Goal: Task Accomplishment & Management: Manage account settings

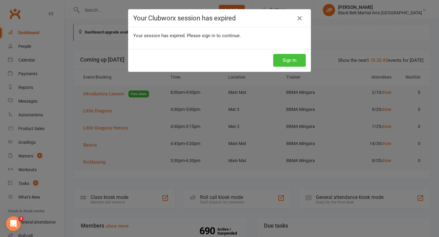
click at [286, 63] on button "Sign In" at bounding box center [289, 60] width 33 height 13
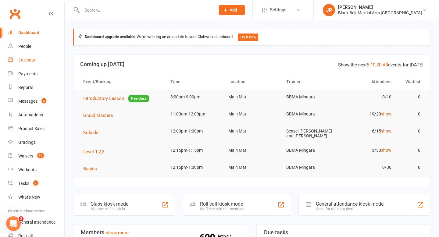
click at [31, 58] on div "Calendar" at bounding box center [26, 60] width 17 height 5
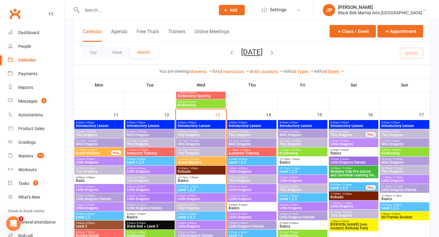
scroll to position [464, 0]
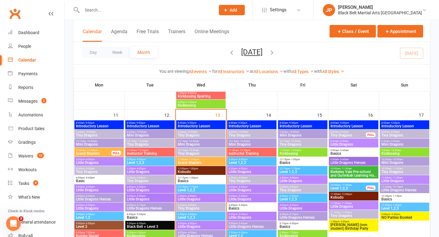
click at [190, 135] on span "Tiny Dragons" at bounding box center [201, 136] width 47 height 4
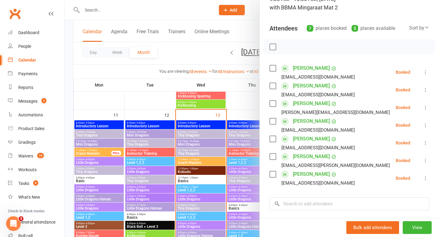
scroll to position [50, 0]
click at [425, 90] on icon at bounding box center [426, 90] width 6 height 6
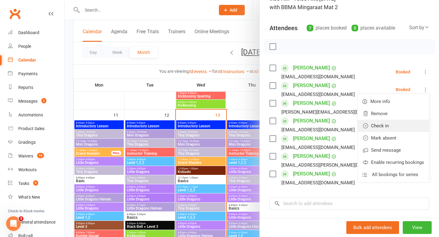
click at [392, 124] on link "Check in" at bounding box center [393, 126] width 71 height 12
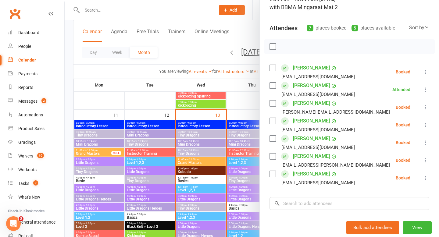
click at [425, 107] on icon at bounding box center [426, 107] width 6 height 6
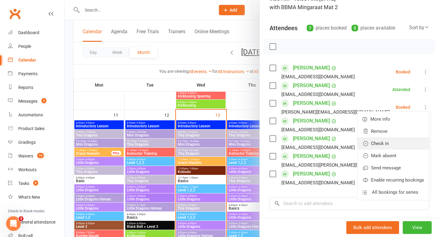
click at [391, 145] on link "Check in" at bounding box center [393, 144] width 71 height 12
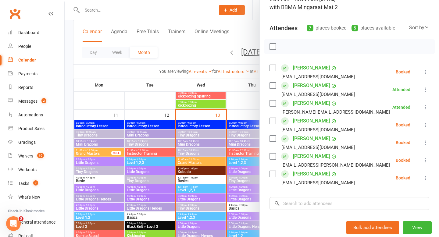
click at [426, 143] on icon at bounding box center [426, 143] width 6 height 6
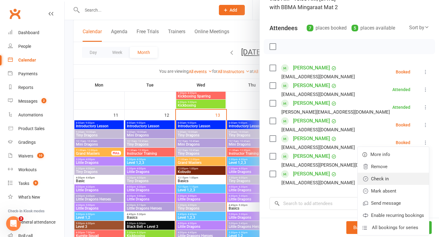
click at [393, 181] on link "Check in" at bounding box center [393, 179] width 71 height 12
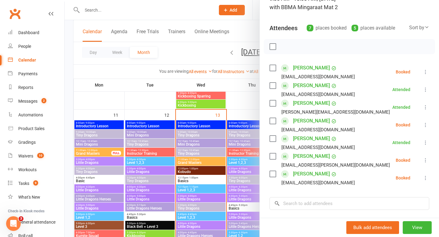
click at [427, 159] on icon at bounding box center [426, 160] width 6 height 6
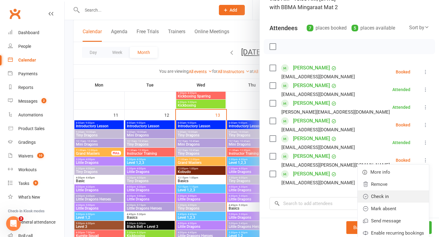
click at [387, 195] on link "Check in" at bounding box center [393, 197] width 71 height 12
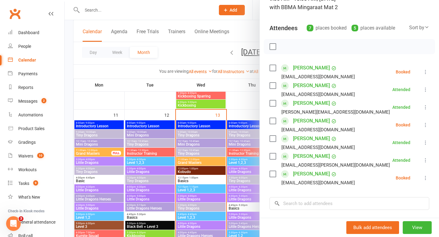
click at [181, 49] on div at bounding box center [252, 118] width 375 height 237
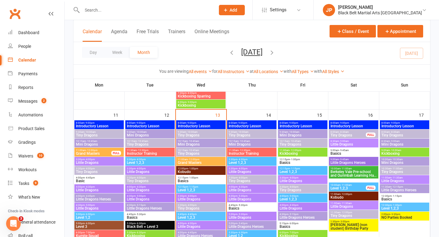
click at [185, 143] on span "Mini Dragons" at bounding box center [201, 145] width 47 height 4
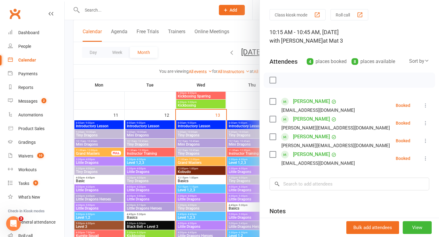
scroll to position [18, 0]
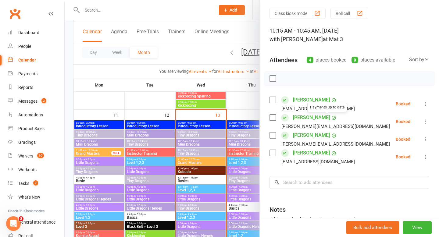
click at [272, 78] on label at bounding box center [273, 79] width 6 height 6
click at [286, 78] on icon "button" at bounding box center [286, 78] width 7 height 7
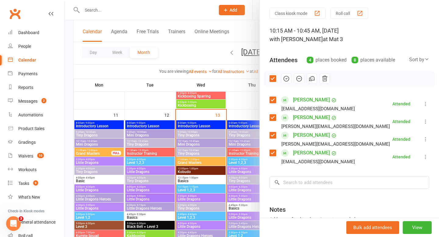
click at [193, 56] on div at bounding box center [252, 118] width 375 height 237
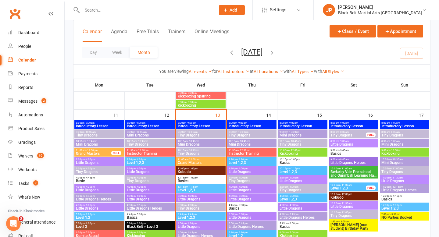
click at [190, 162] on span "Grand Masters" at bounding box center [201, 163] width 47 height 4
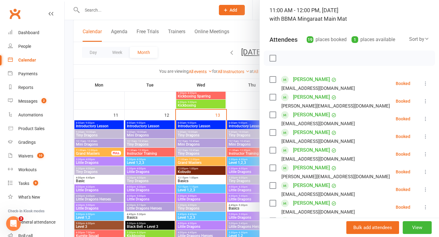
scroll to position [42, 0]
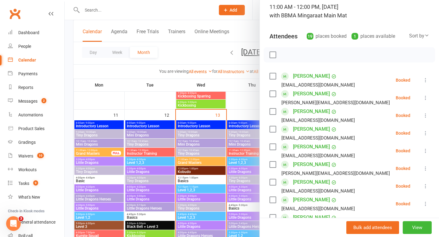
click at [426, 79] on icon at bounding box center [426, 80] width 6 height 6
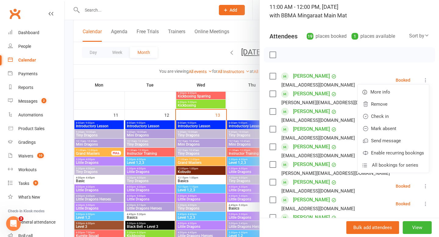
click at [376, 74] on li "Maureen Anderson noemail@gmail.com Booked More info Remove Check in Mark absent…" at bounding box center [350, 80] width 160 height 18
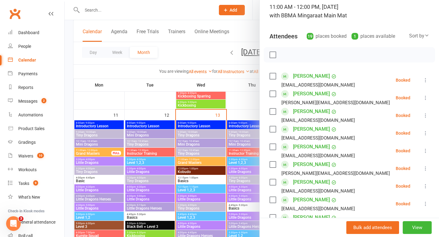
click at [272, 74] on label at bounding box center [273, 76] width 6 height 6
click at [274, 92] on label at bounding box center [273, 94] width 6 height 6
click at [273, 112] on label at bounding box center [273, 112] width 6 height 6
click at [275, 130] on label at bounding box center [273, 129] width 6 height 6
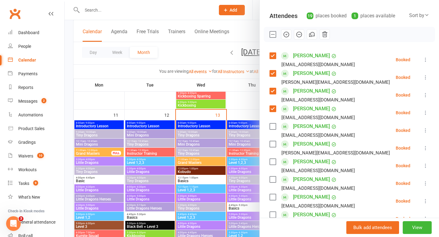
scroll to position [63, 0]
click at [273, 127] on label at bounding box center [273, 126] width 6 height 6
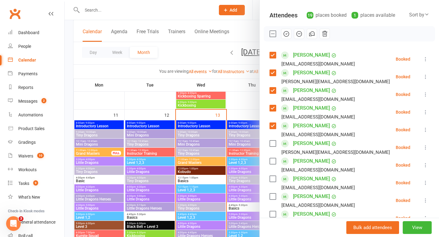
click at [273, 143] on label at bounding box center [273, 144] width 6 height 6
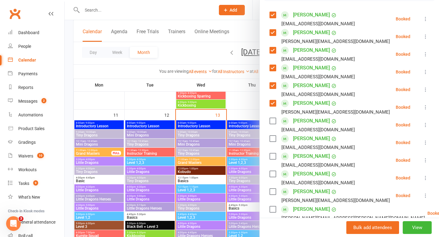
scroll to position [103, 0]
click at [272, 138] on label at bounding box center [273, 139] width 6 height 6
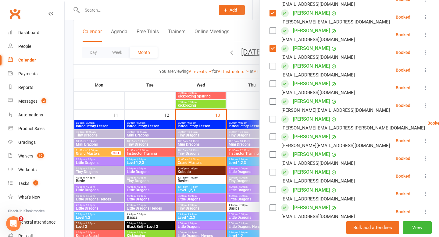
scroll to position [195, 0]
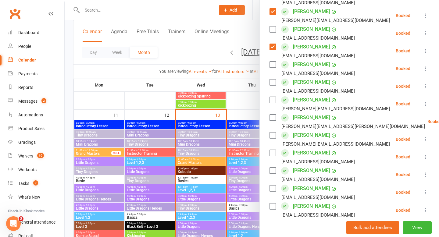
click at [272, 138] on label at bounding box center [273, 135] width 6 height 6
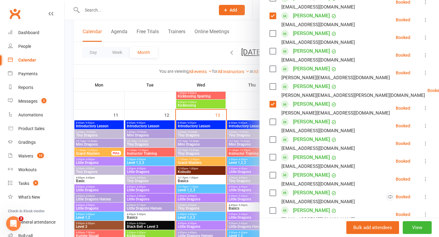
scroll to position [230, 0]
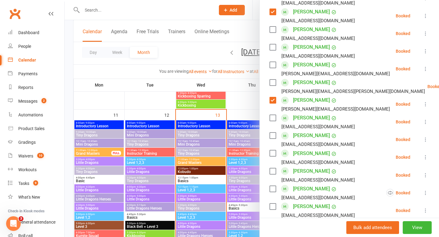
click at [272, 138] on label at bounding box center [273, 136] width 6 height 6
click at [272, 153] on label at bounding box center [273, 153] width 6 height 6
click at [274, 170] on label at bounding box center [273, 171] width 6 height 6
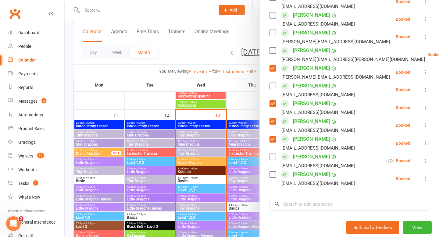
scroll to position [265, 0]
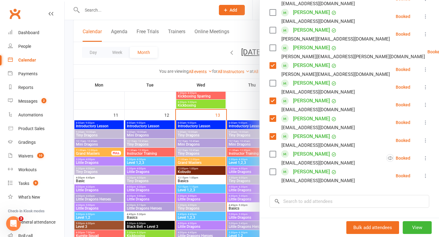
click at [274, 170] on label at bounding box center [273, 172] width 6 height 6
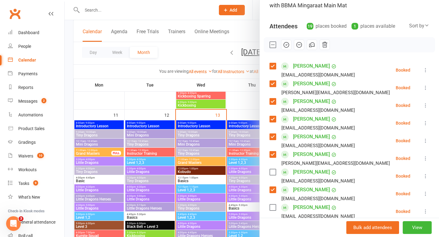
scroll to position [48, 0]
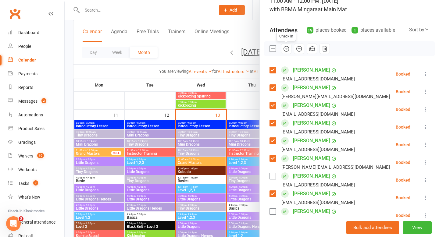
click at [284, 46] on icon "button" at bounding box center [286, 48] width 7 height 7
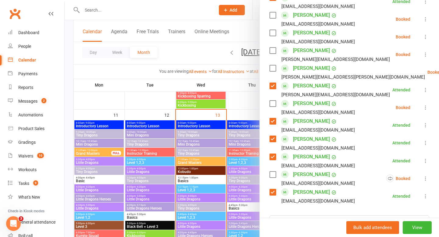
scroll to position [253, 0]
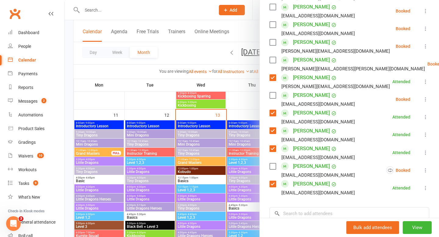
click at [272, 95] on label at bounding box center [273, 95] width 6 height 6
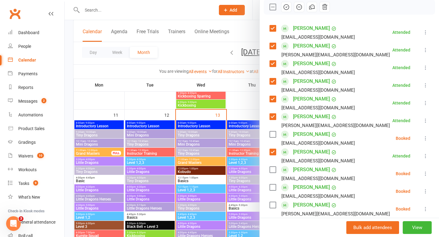
scroll to position [89, 0]
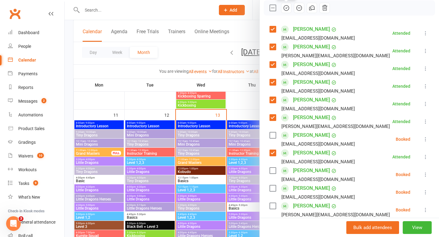
click at [285, 9] on icon "button" at bounding box center [286, 8] width 7 height 7
click at [203, 51] on div at bounding box center [252, 118] width 375 height 237
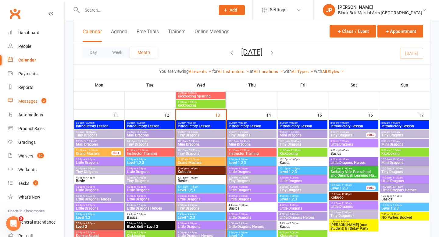
click at [23, 102] on div "Messages" at bounding box center [27, 101] width 19 height 5
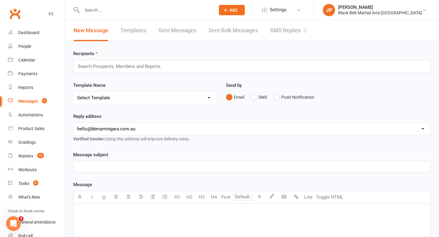
click at [289, 30] on link "SMS Replies 2" at bounding box center [288, 30] width 37 height 21
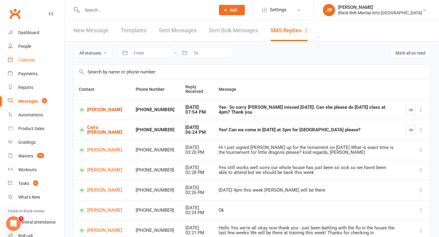
click at [31, 59] on div "Calendar" at bounding box center [26, 60] width 17 height 5
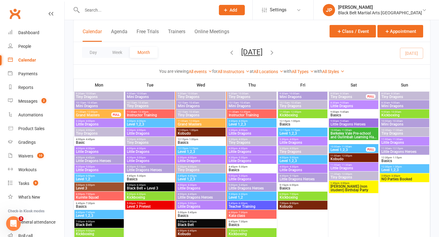
scroll to position [501, 0]
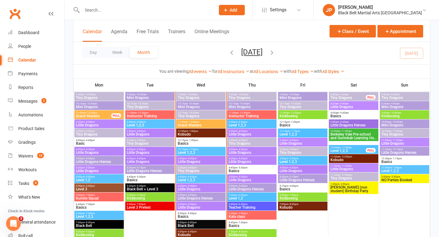
click at [198, 125] on span "Grand Masters" at bounding box center [201, 126] width 47 height 4
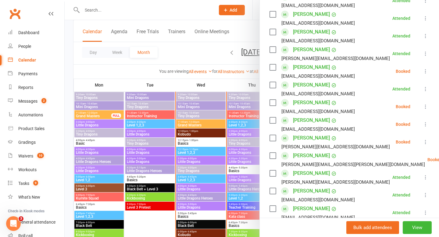
scroll to position [158, 0]
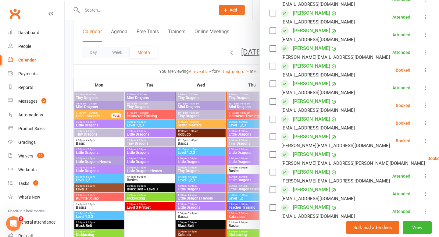
click at [426, 139] on icon at bounding box center [426, 141] width 6 height 6
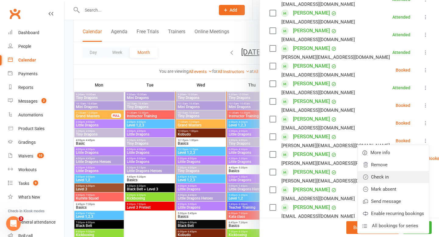
click at [388, 177] on link "Check in" at bounding box center [393, 177] width 71 height 12
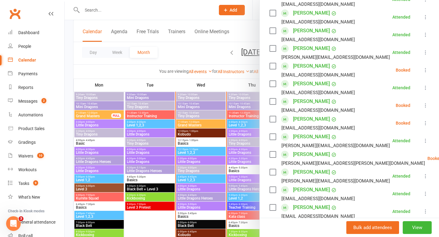
click at [186, 57] on div at bounding box center [252, 118] width 375 height 237
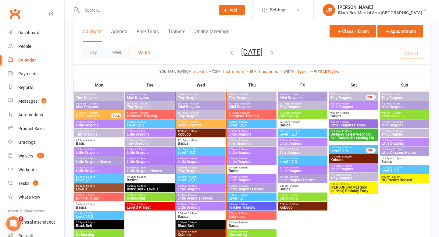
click at [196, 124] on span "Grand Masters" at bounding box center [201, 126] width 47 height 4
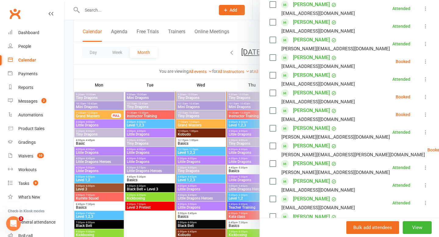
scroll to position [176, 0]
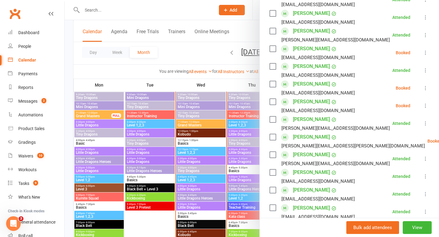
click at [424, 87] on icon at bounding box center [426, 88] width 6 height 6
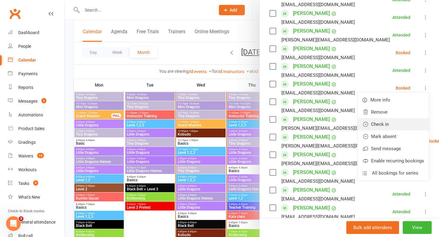
click at [377, 130] on link "Check in" at bounding box center [393, 124] width 71 height 12
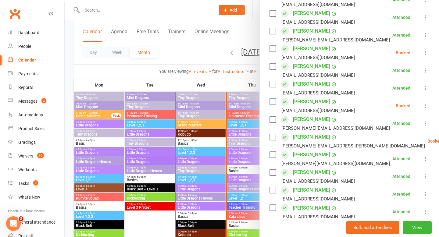
click at [197, 54] on div at bounding box center [252, 118] width 375 height 237
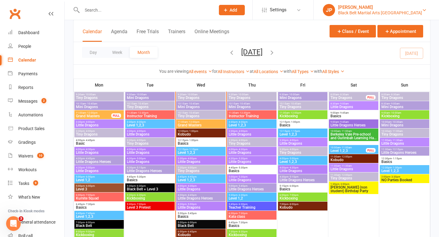
click at [370, 14] on div "Black Belt Martial Arts [GEOGRAPHIC_DATA]" at bounding box center [380, 12] width 84 height 5
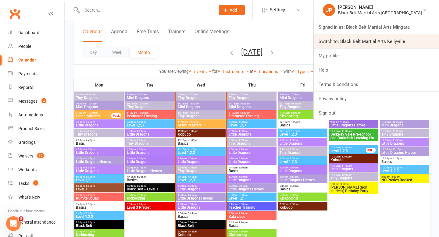
click at [389, 46] on link "Switch to: Black Belt Martial Arts Kellyville" at bounding box center [376, 41] width 125 height 14
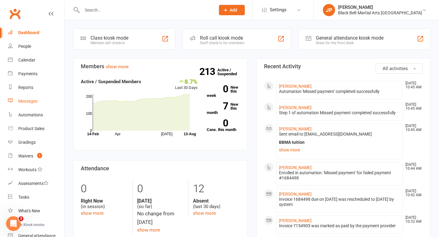
click at [31, 100] on div "Messages" at bounding box center [27, 101] width 19 height 5
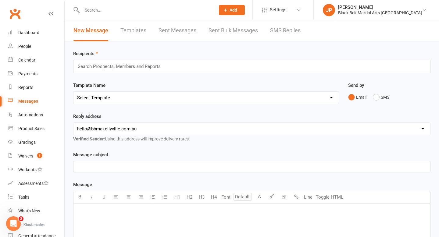
click at [97, 65] on input "text" at bounding box center [121, 67] width 89 height 8
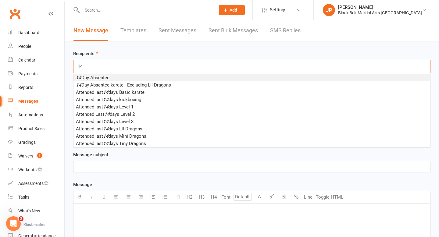
type input "14"
click at [100, 76] on span "14 Day Absentee" at bounding box center [93, 77] width 34 height 5
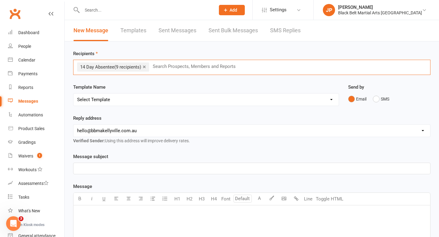
click at [137, 100] on select "Select Template [SMS] Bank account details [SMS] Booth follow up [Email] Cancel…" at bounding box center [206, 100] width 265 height 12
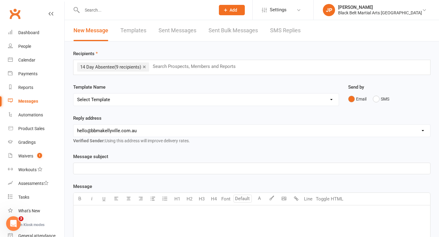
select select "29"
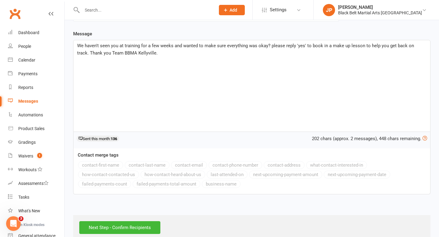
scroll to position [86, 0]
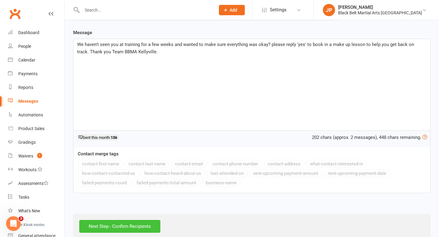
click at [108, 228] on input "Next Step - Confirm Recipients" at bounding box center [119, 226] width 81 height 13
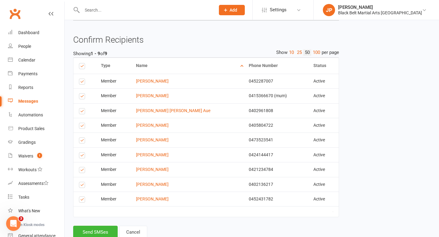
scroll to position [96, 0]
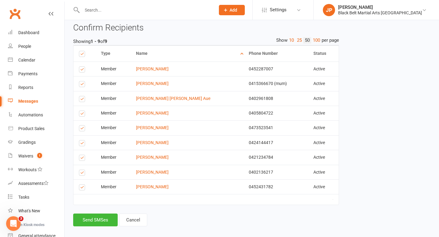
click at [83, 100] on label at bounding box center [83, 100] width 8 height 0
click at [83, 96] on input "checkbox" at bounding box center [81, 96] width 4 height 0
click at [82, 115] on label at bounding box center [83, 115] width 8 height 0
click at [82, 111] on input "checkbox" at bounding box center [81, 111] width 4 height 0
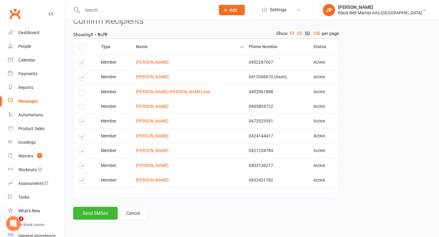
scroll to position [103, 0]
click at [81, 78] on label at bounding box center [83, 78] width 8 height 0
click at [81, 75] on input "checkbox" at bounding box center [81, 75] width 4 height 0
click at [81, 123] on label at bounding box center [83, 123] width 8 height 0
click at [81, 119] on input "checkbox" at bounding box center [81, 119] width 4 height 0
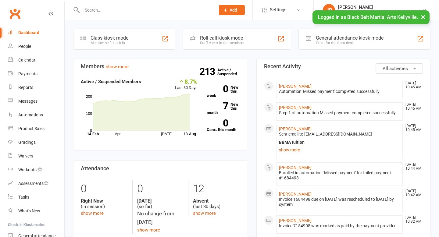
click at [93, 10] on input "text" at bounding box center [145, 10] width 131 height 9
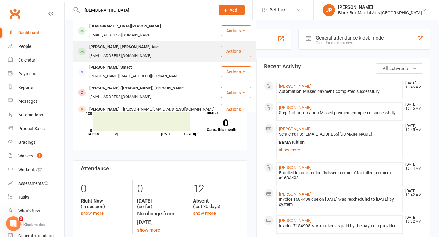
type input "[DEMOGRAPHIC_DATA]"
click at [116, 43] on div "[PERSON_NAME] [PERSON_NAME] Aue" at bounding box center [124, 47] width 73 height 9
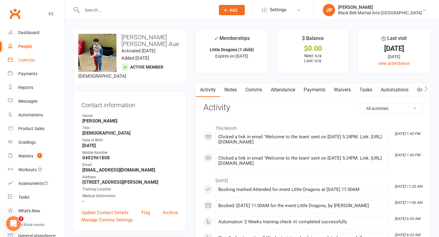
click at [21, 62] on div "Calendar" at bounding box center [26, 60] width 17 height 5
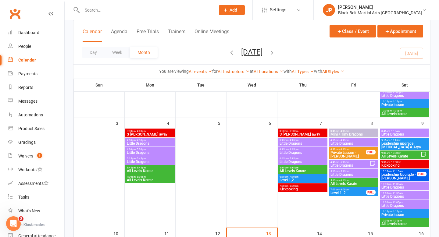
scroll to position [112, 0]
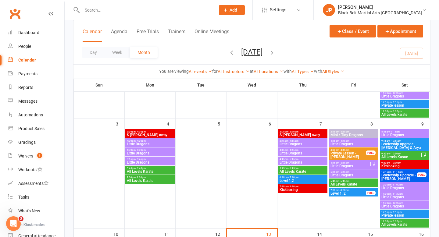
click at [406, 186] on span "10:30am - 11:00am" at bounding box center [404, 185] width 47 height 3
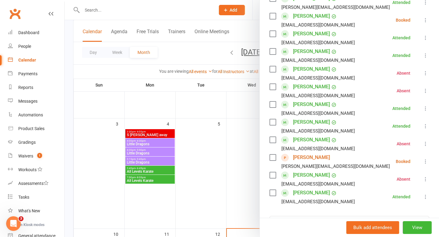
scroll to position [191, 0]
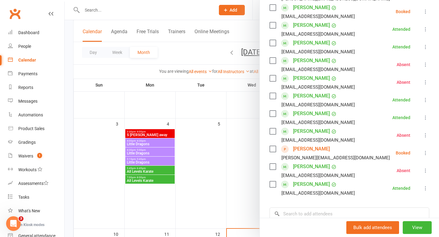
click at [234, 158] on div at bounding box center [252, 118] width 375 height 237
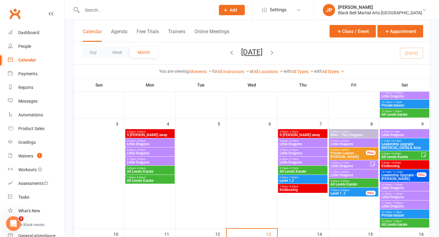
click at [395, 196] on span "Little Dragons" at bounding box center [404, 198] width 47 height 4
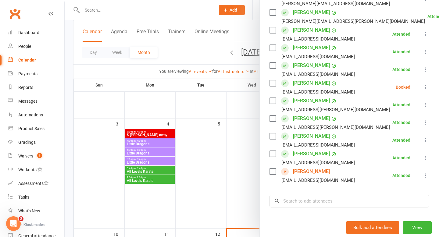
scroll to position [126, 0]
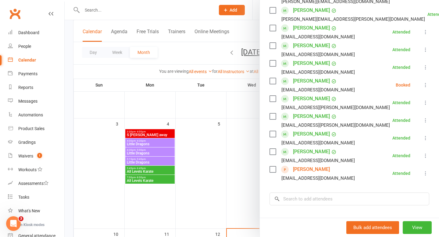
click at [239, 141] on div at bounding box center [252, 118] width 375 height 237
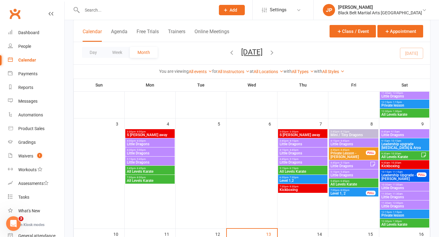
click at [391, 196] on span "Little Dragons" at bounding box center [404, 198] width 47 height 4
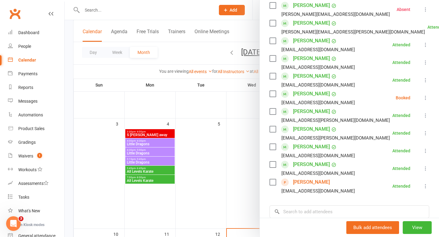
scroll to position [113, 0]
click at [250, 159] on div at bounding box center [252, 118] width 375 height 237
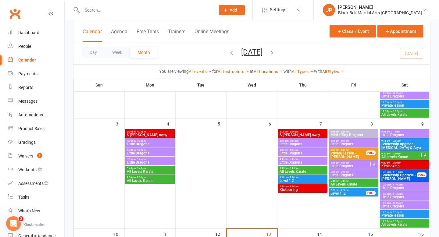
click at [389, 204] on span "11:30am - 12:00pm" at bounding box center [404, 203] width 47 height 3
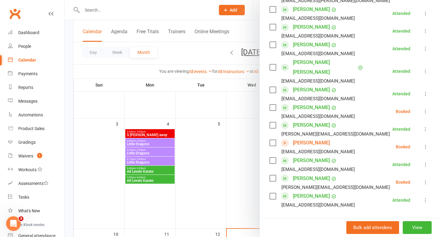
scroll to position [262, 0]
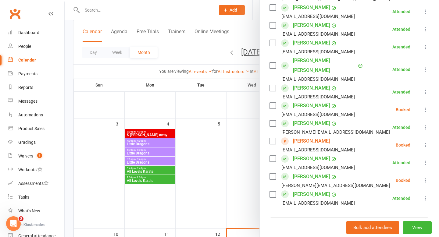
click at [246, 163] on div at bounding box center [252, 118] width 375 height 237
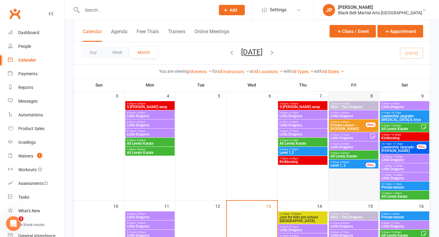
scroll to position [153, 0]
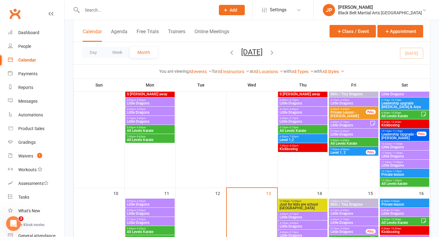
click at [396, 153] on span "- 11:30am" at bounding box center [397, 153] width 11 height 3
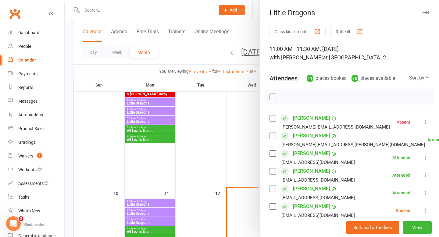
click at [242, 139] on div at bounding box center [252, 118] width 375 height 237
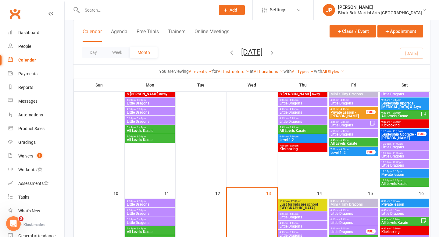
click at [203, 11] on input "text" at bounding box center [145, 10] width 131 height 9
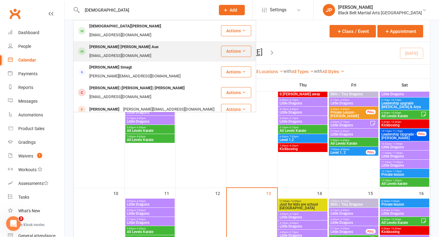
type input "christian"
click at [109, 43] on div "Christian Elias Jimenez Aue" at bounding box center [124, 47] width 73 height 9
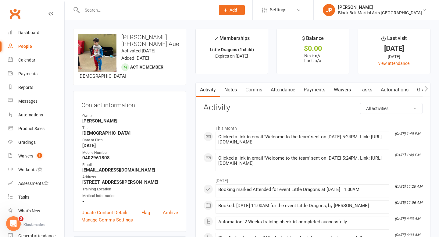
scroll to position [24, 0]
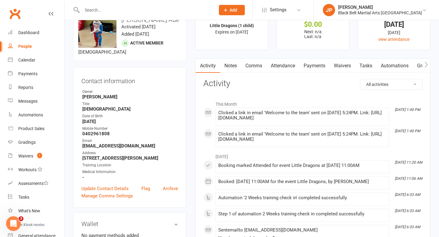
click at [283, 64] on link "Attendance" at bounding box center [283, 66] width 33 height 14
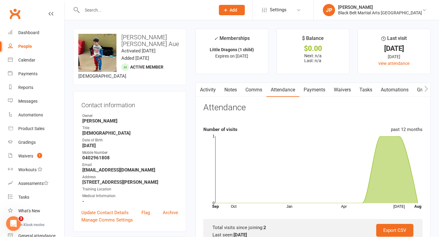
click at [166, 6] on input "text" at bounding box center [145, 10] width 131 height 9
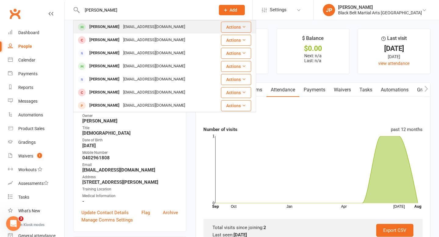
type input "aarin kha"
click at [105, 28] on div "Aarin Khatri" at bounding box center [105, 27] width 34 height 9
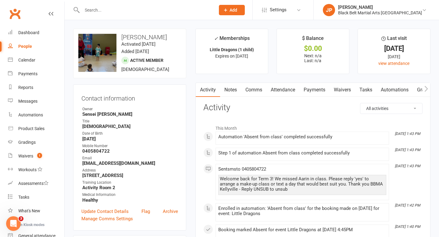
click at [149, 12] on input "text" at bounding box center [145, 10] width 131 height 9
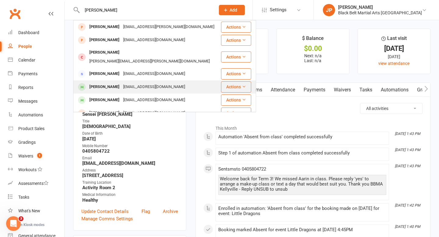
type input "samuel"
click at [121, 83] on div "Samuel Emerson-Pulido" at bounding box center [105, 87] width 34 height 9
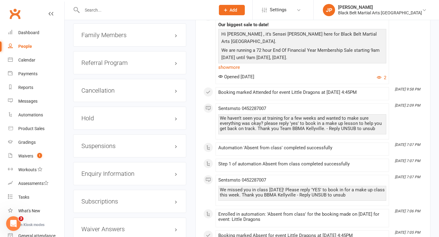
scroll to position [718, 0]
click at [176, 88] on h3 "Cancellation edit" at bounding box center [129, 90] width 97 height 7
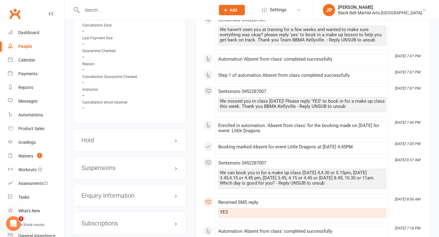
scroll to position [813, 0]
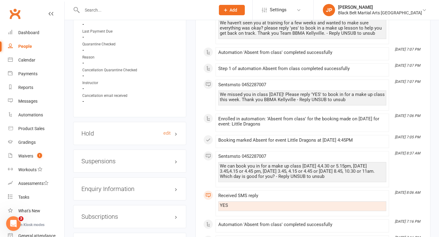
click at [177, 132] on h3 "Hold edit" at bounding box center [129, 133] width 97 height 7
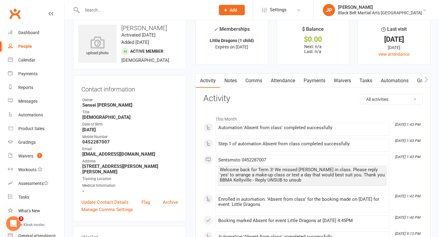
scroll to position [0, 0]
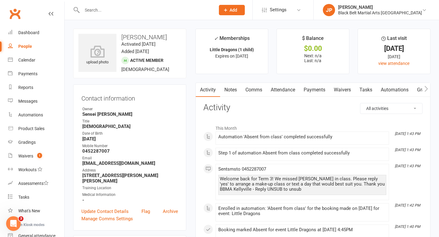
click at [189, 10] on input "text" at bounding box center [145, 10] width 131 height 9
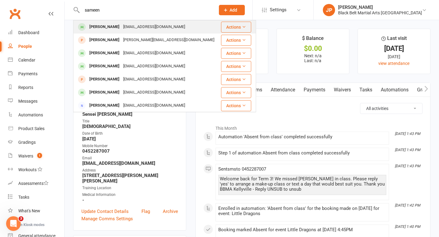
type input "sameen"
click at [110, 26] on div "Sameen Hossain" at bounding box center [105, 27] width 34 height 9
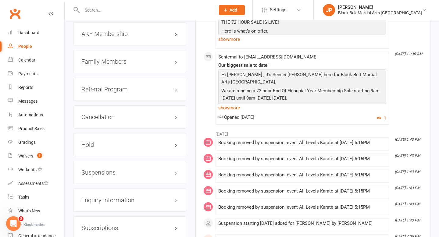
scroll to position [664, 0]
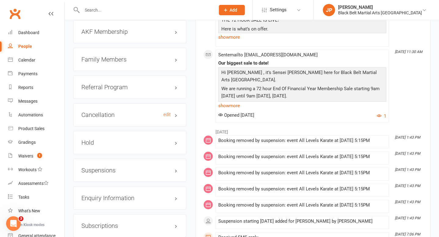
click at [176, 114] on h3 "Cancellation edit" at bounding box center [129, 115] width 97 height 7
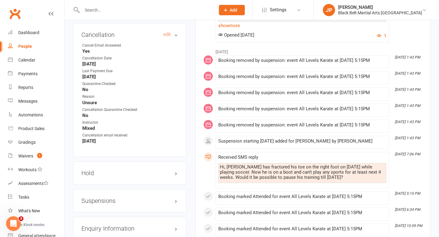
scroll to position [749, 0]
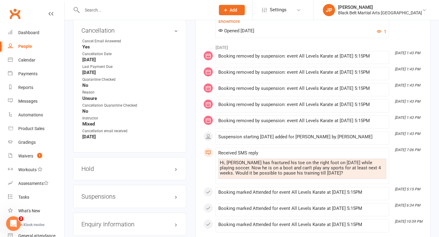
click at [184, 8] on input "text" at bounding box center [145, 10] width 131 height 9
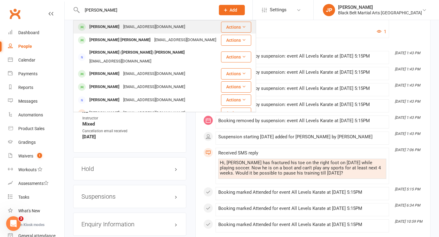
type input "alina liu"
click at [129, 23] on div "khalidkathryn@gmail.com" at bounding box center [154, 27] width 66 height 9
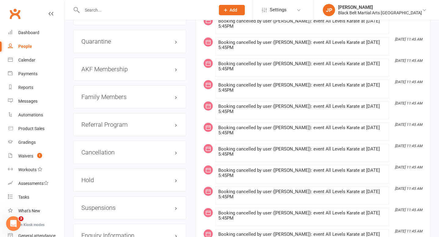
scroll to position [664, 0]
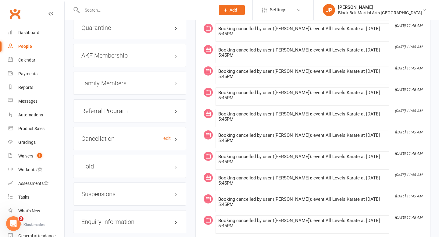
click at [177, 142] on h3 "Cancellation edit" at bounding box center [129, 138] width 97 height 7
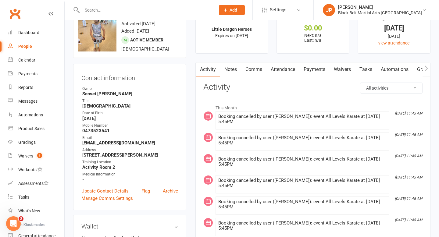
scroll to position [0, 0]
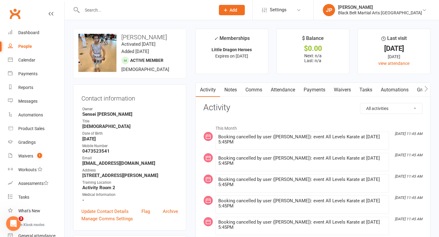
click at [192, 13] on input "text" at bounding box center [145, 10] width 131 height 9
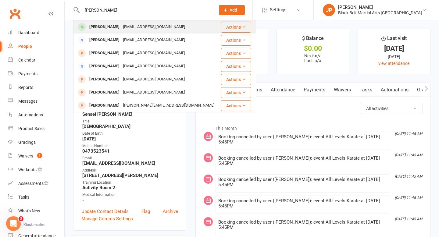
type input "lucas milton white"
click at [109, 30] on div "Lucas Milton-White" at bounding box center [105, 27] width 34 height 9
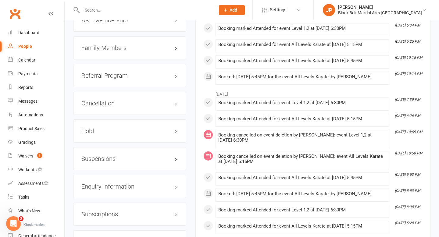
scroll to position [722, 0]
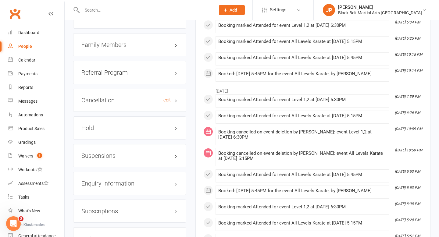
click at [177, 98] on h3 "Cancellation edit" at bounding box center [129, 100] width 97 height 7
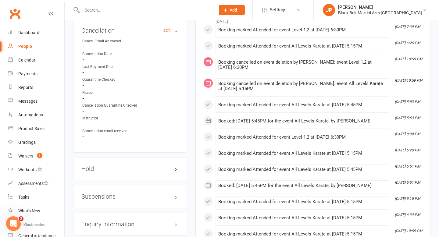
scroll to position [794, 0]
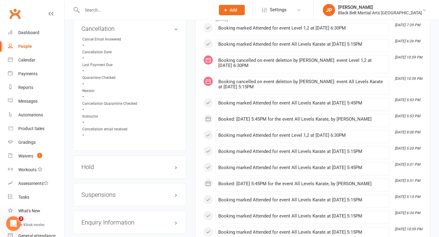
click at [178, 161] on div "Hold edit" at bounding box center [129, 167] width 113 height 23
click at [178, 164] on h3 "Hold edit" at bounding box center [129, 167] width 97 height 7
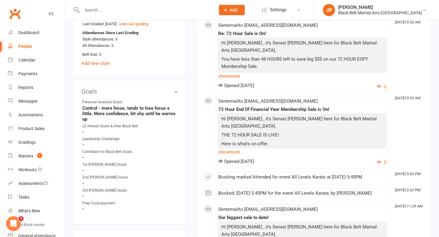
scroll to position [0, 0]
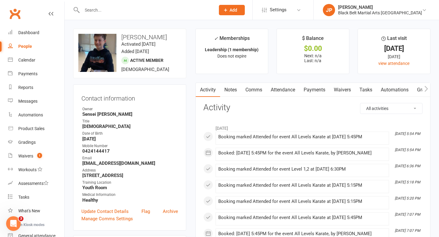
click at [191, 7] on input "text" at bounding box center [145, 10] width 131 height 9
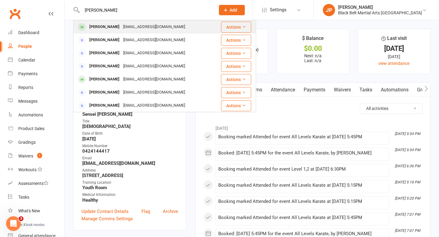
type input "shaaz singh"
click at [103, 27] on div "Shaaz Singh" at bounding box center [105, 27] width 34 height 9
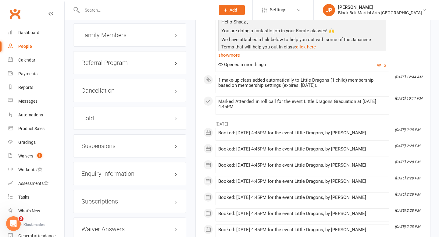
scroll to position [702, 0]
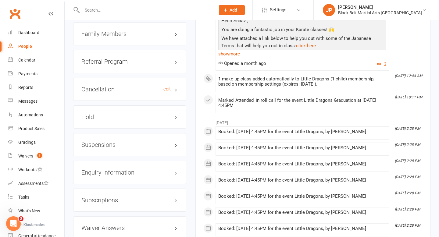
click at [176, 88] on h3 "Cancellation edit" at bounding box center [129, 89] width 97 height 7
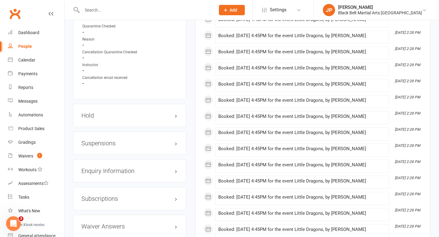
scroll to position [817, 0]
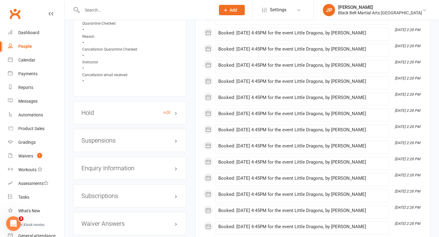
click at [177, 110] on h3 "Hold edit" at bounding box center [129, 113] width 97 height 7
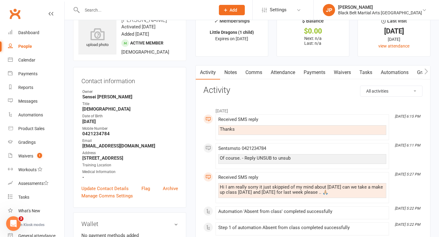
scroll to position [17, 0]
click at [191, 8] on input "text" at bounding box center [145, 10] width 131 height 9
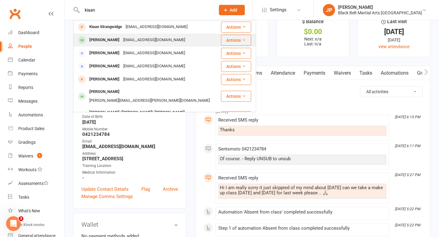
type input "kiaan"
click at [99, 44] on div "Kiaan Sivaraj" at bounding box center [105, 40] width 34 height 9
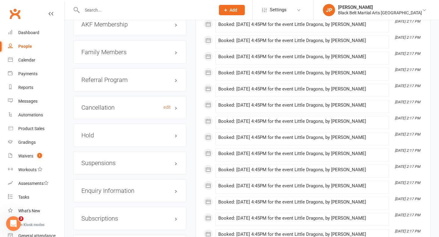
scroll to position [684, 0]
click at [176, 105] on h3 "Cancellation edit" at bounding box center [129, 107] width 97 height 7
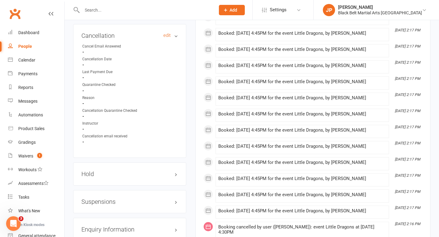
scroll to position [758, 0]
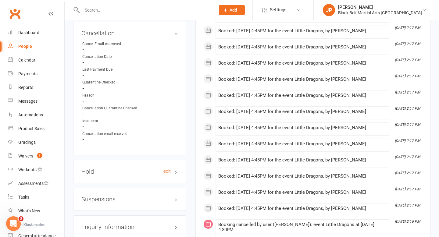
click at [177, 169] on h3 "Hold edit" at bounding box center [129, 171] width 97 height 7
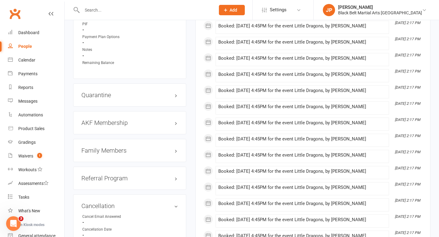
scroll to position [584, 0]
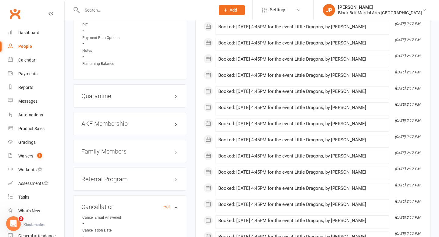
click at [176, 205] on h3 "Cancellation edit" at bounding box center [129, 207] width 97 height 7
click at [192, 7] on input "text" at bounding box center [145, 10] width 131 height 9
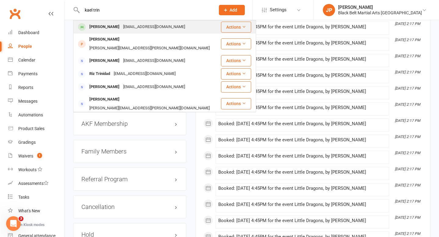
type input "kael trin"
click at [102, 29] on div "Kael Trinidad" at bounding box center [105, 27] width 34 height 9
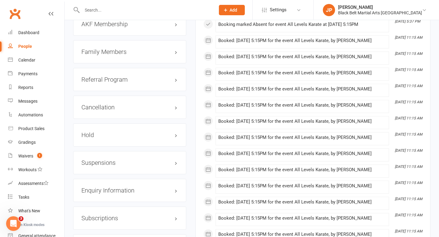
scroll to position [689, 0]
click at [177, 105] on h3 "Cancellation edit" at bounding box center [129, 107] width 97 height 7
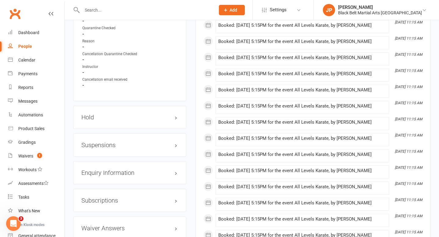
scroll to position [820, 0]
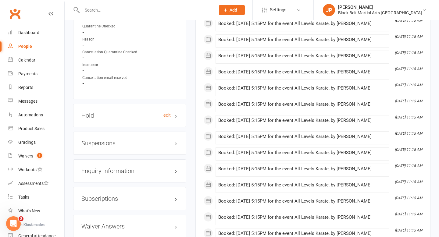
click at [177, 113] on h3 "Hold edit" at bounding box center [129, 115] width 97 height 7
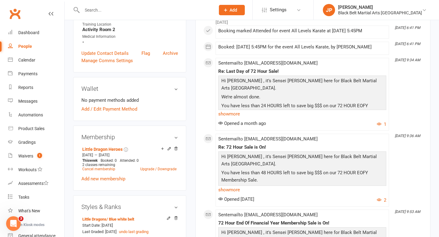
scroll to position [0, 0]
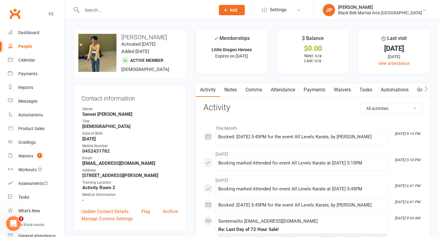
click at [283, 92] on link "Attendance" at bounding box center [283, 90] width 33 height 14
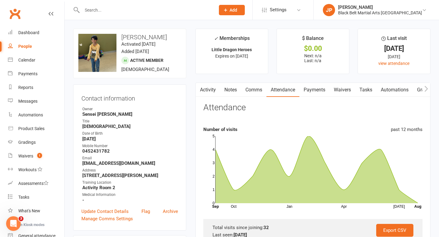
click at [99, 9] on input "text" at bounding box center [145, 10] width 131 height 9
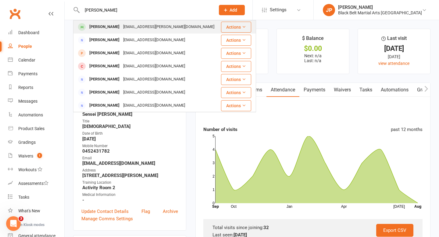
type input "aaron gulati"
click at [134, 24] on div "Sami.chaudhry.19@gmail.com" at bounding box center [168, 27] width 95 height 9
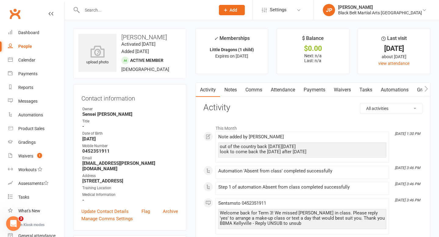
click at [209, 6] on input "text" at bounding box center [145, 10] width 131 height 9
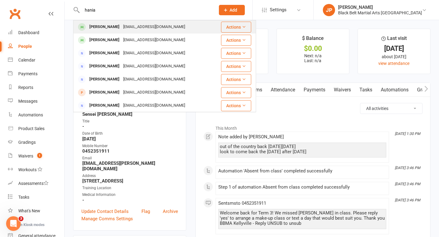
type input "hania"
click at [111, 25] on div "Hania Imran" at bounding box center [105, 27] width 34 height 9
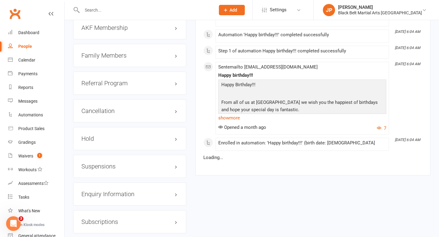
scroll to position [688, 0]
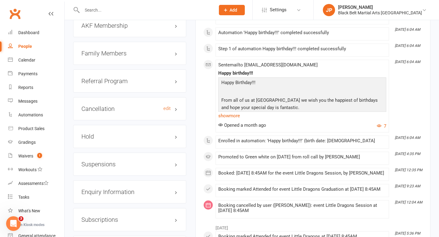
click at [175, 108] on h3 "Cancellation edit" at bounding box center [129, 109] width 97 height 7
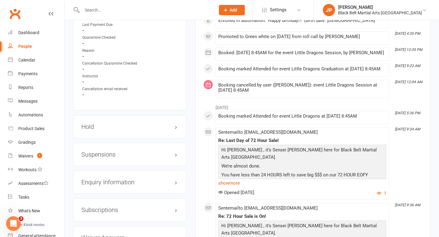
scroll to position [813, 0]
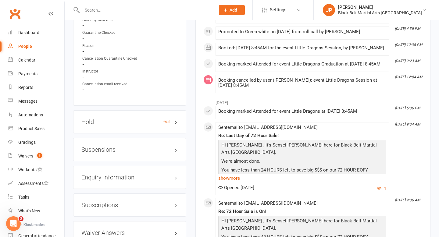
click at [176, 120] on h3 "Hold edit" at bounding box center [129, 122] width 97 height 7
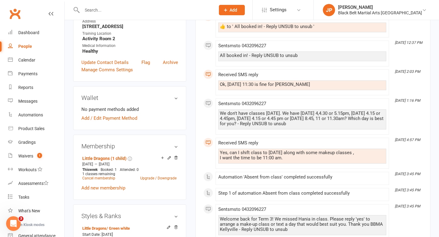
scroll to position [0, 0]
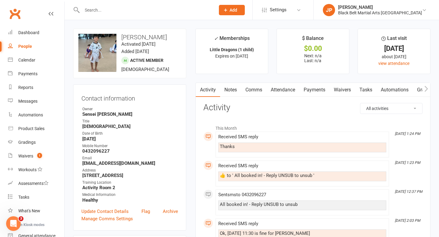
click at [168, 9] on input "text" at bounding box center [145, 10] width 131 height 9
click at [184, 15] on div at bounding box center [142, 10] width 138 height 20
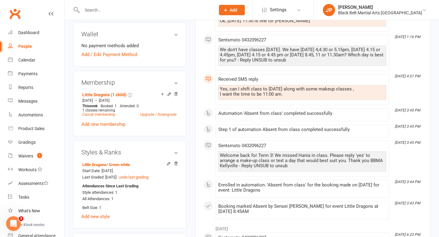
scroll to position [231, 0]
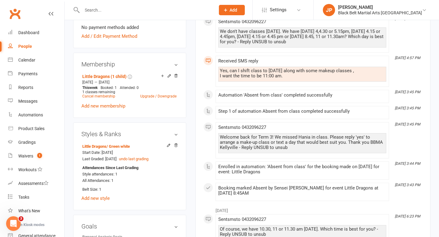
click at [178, 11] on input "text" at bounding box center [145, 10] width 131 height 9
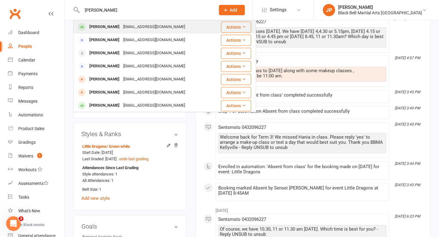
type input "mia petrov"
click at [94, 25] on div "Mia Petrov" at bounding box center [105, 27] width 34 height 9
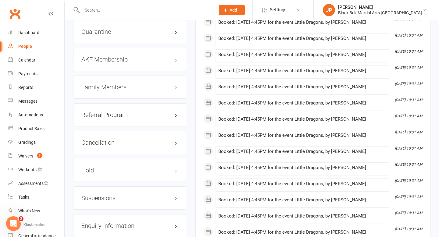
scroll to position [654, 0]
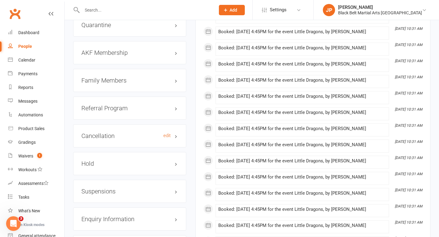
click at [176, 134] on h3 "Cancellation edit" at bounding box center [129, 136] width 97 height 7
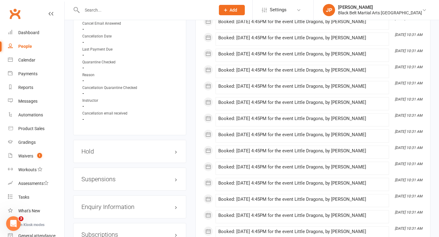
scroll to position [779, 0]
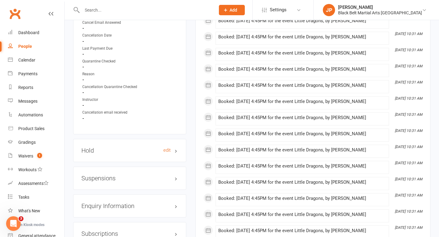
click at [177, 147] on h3 "Hold edit" at bounding box center [129, 150] width 97 height 7
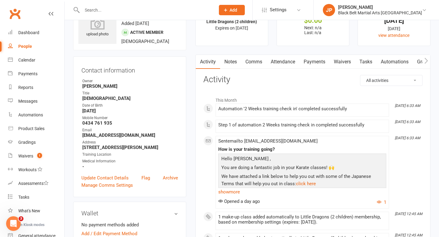
scroll to position [0, 0]
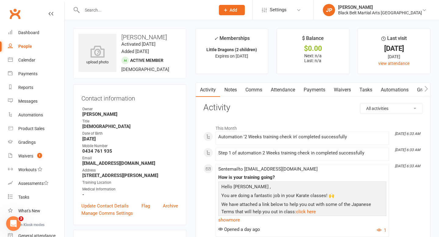
click at [281, 92] on link "Attendance" at bounding box center [283, 90] width 33 height 14
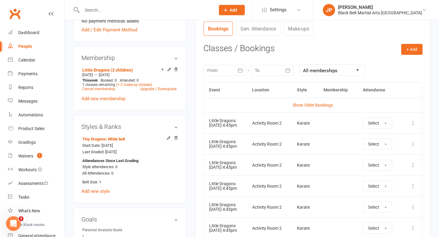
scroll to position [237, 0]
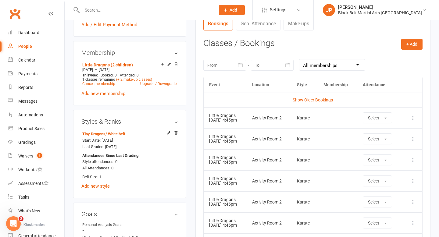
click at [209, 9] on input "text" at bounding box center [145, 10] width 131 height 9
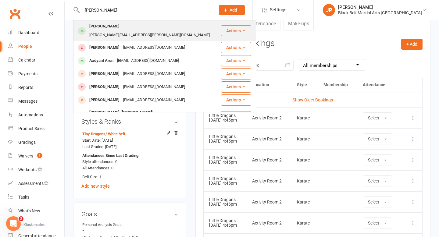
type input "aadya"
click at [120, 31] on div "prabhala.raviprasad@gmail.com" at bounding box center [150, 35] width 124 height 9
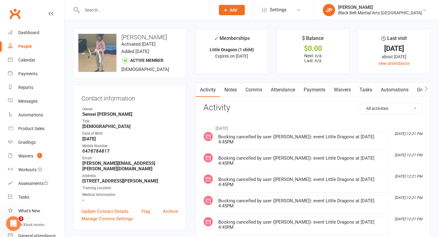
click at [163, 13] on input "text" at bounding box center [145, 10] width 131 height 9
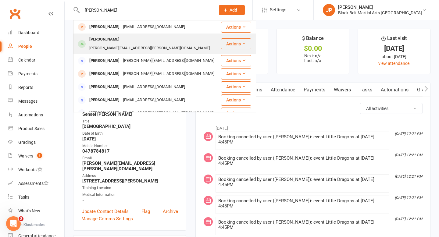
type input "antonio"
click at [106, 41] on div "Antonio Raad" at bounding box center [105, 39] width 34 height 9
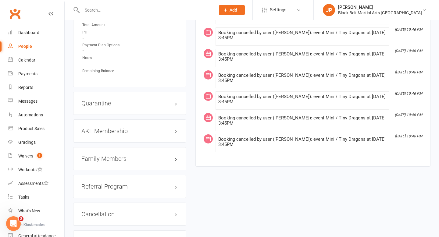
scroll to position [621, 0]
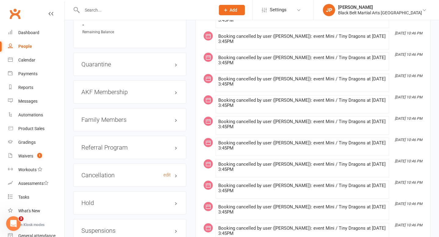
click at [177, 173] on h3 "Cancellation edit" at bounding box center [129, 175] width 97 height 7
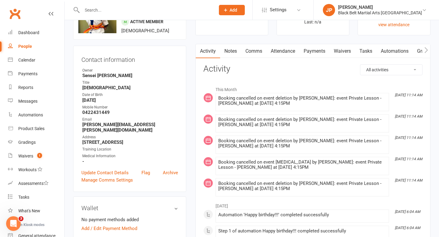
scroll to position [0, 0]
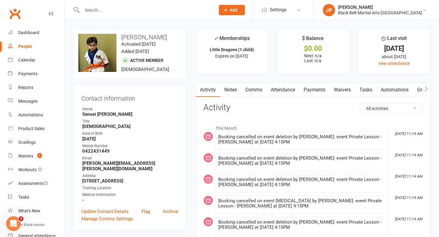
click at [191, 10] on input "text" at bounding box center [145, 10] width 131 height 9
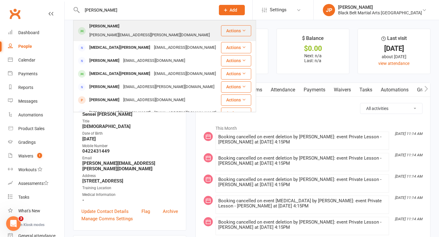
type input "niki rah"
click at [116, 31] on div "bijan.rahimi@outlook.com" at bounding box center [150, 35] width 124 height 9
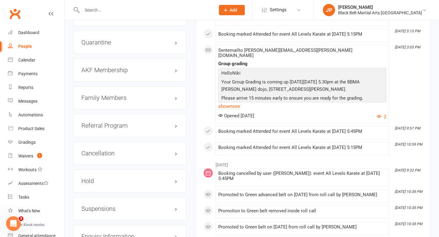
scroll to position [649, 0]
click at [176, 150] on h3 "Cancellation edit" at bounding box center [129, 153] width 97 height 7
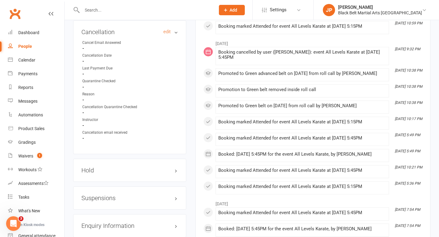
scroll to position [777, 0]
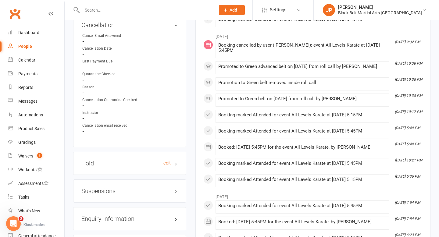
click at [177, 160] on h3 "Hold edit" at bounding box center [129, 163] width 97 height 7
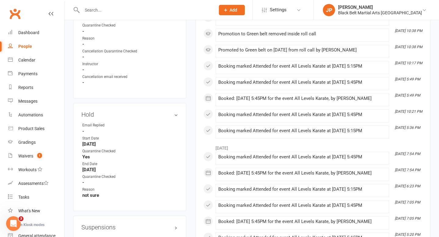
scroll to position [829, 0]
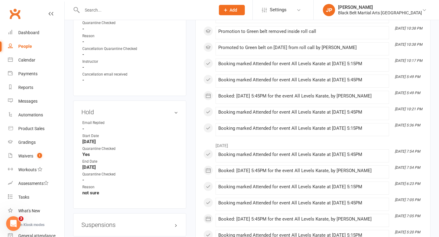
click at [196, 13] on input "text" at bounding box center [145, 10] width 131 height 9
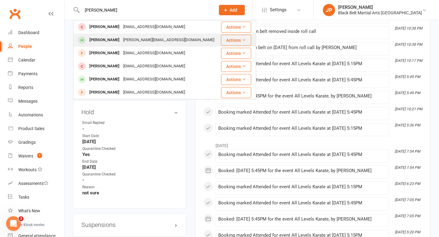
type input "theodore"
click at [114, 42] on div "Theodore Taouk" at bounding box center [105, 40] width 34 height 9
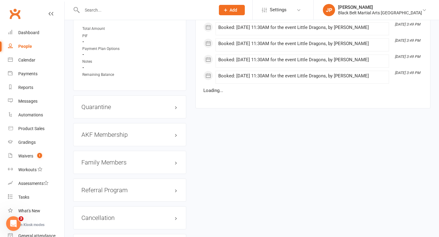
scroll to position [692, 0]
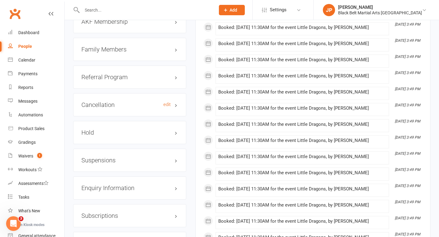
click at [177, 102] on h3 "Cancellation edit" at bounding box center [129, 105] width 97 height 7
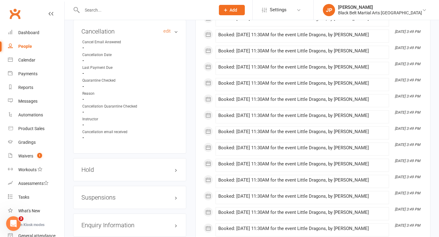
scroll to position [773, 0]
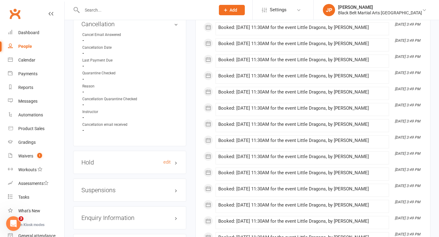
click at [177, 159] on h3 "Hold edit" at bounding box center [129, 162] width 97 height 7
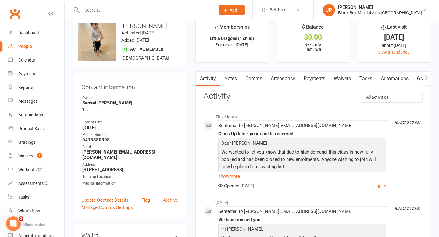
scroll to position [0, 0]
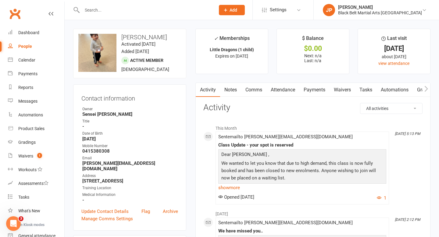
click at [171, 11] on input "text" at bounding box center [145, 10] width 131 height 9
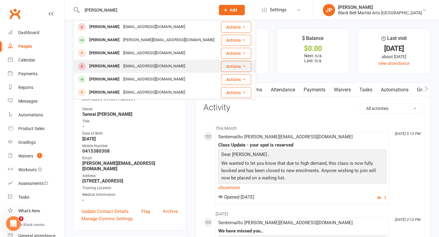
type input "theodore"
click at [115, 69] on div "Theodore Skordilis" at bounding box center [105, 66] width 34 height 9
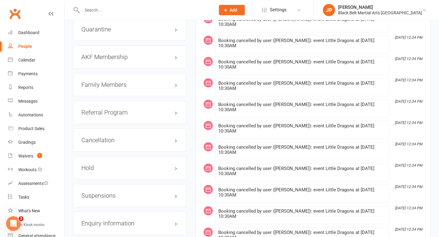
scroll to position [634, 0]
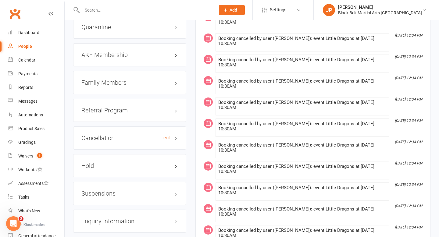
click at [176, 136] on h3 "Cancellation edit" at bounding box center [129, 138] width 97 height 7
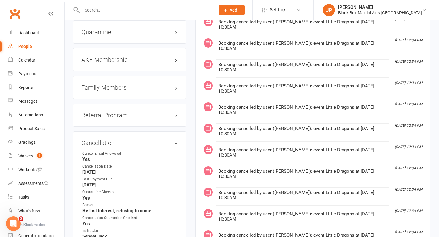
scroll to position [627, 0]
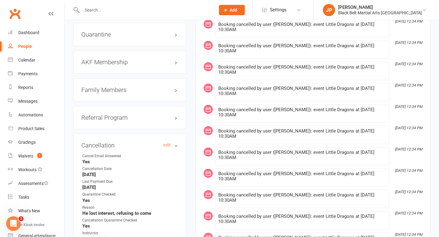
click at [175, 143] on h3 "Cancellation edit" at bounding box center [129, 145] width 97 height 7
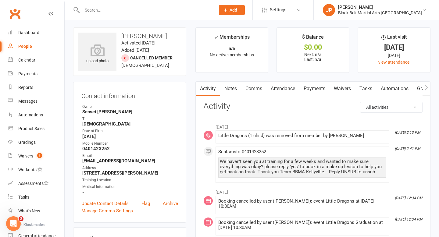
scroll to position [0, 0]
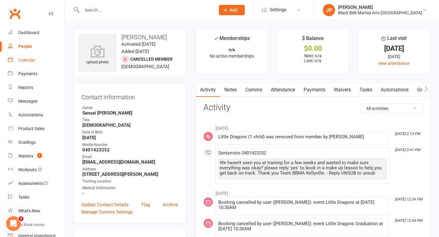
click at [35, 62] on link "Calendar" at bounding box center [36, 60] width 56 height 14
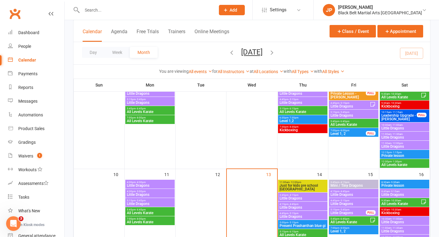
scroll to position [165, 0]
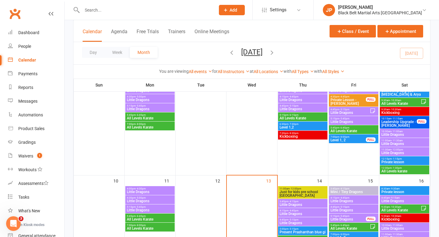
click at [398, 142] on span "Little Dragons" at bounding box center [404, 144] width 47 height 4
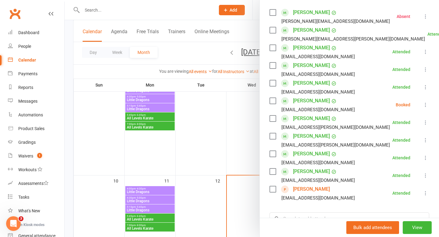
scroll to position [106, 0]
click at [227, 137] on div at bounding box center [252, 118] width 375 height 237
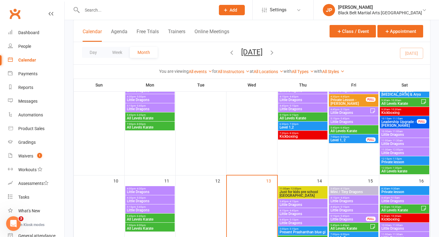
click at [390, 131] on span "10:30am - 11:00am" at bounding box center [404, 131] width 47 height 3
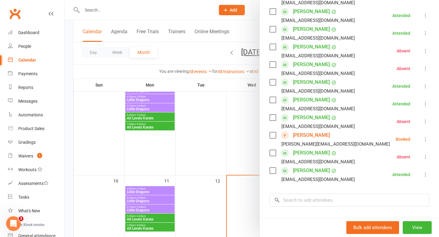
scroll to position [209, 0]
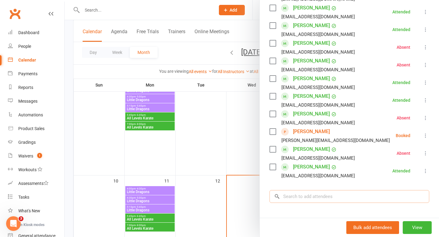
click at [351, 190] on input "search" at bounding box center [350, 196] width 160 height 13
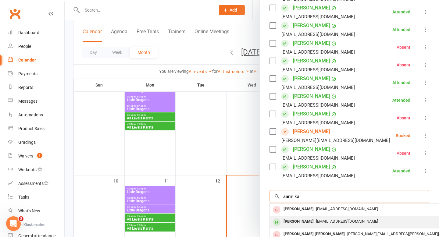
type input "aarin ka"
click at [291, 218] on div "Aarin Khatri" at bounding box center [298, 222] width 35 height 9
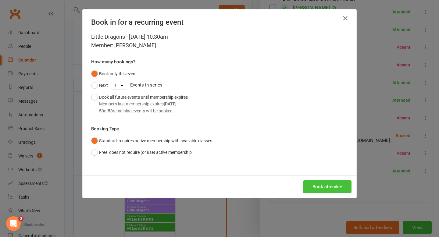
click at [326, 190] on button "Book attendee" at bounding box center [327, 187] width 49 height 13
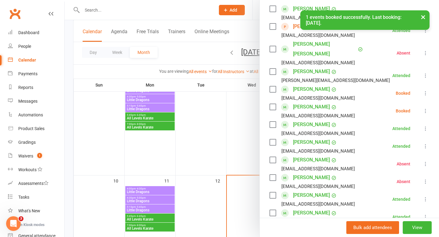
scroll to position [108, 0]
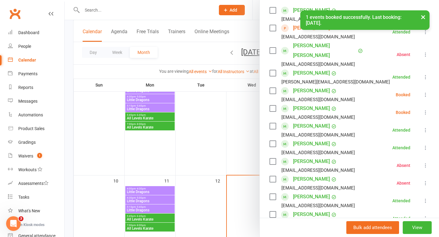
click at [427, 92] on icon at bounding box center [426, 95] width 6 height 6
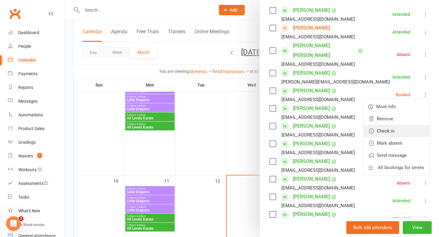
click at [398, 125] on link "Check in" at bounding box center [397, 131] width 66 height 12
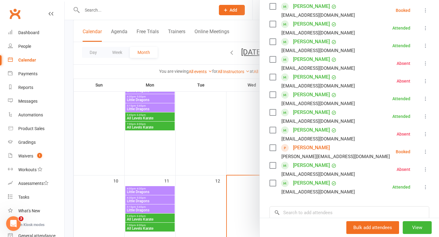
scroll to position [211, 0]
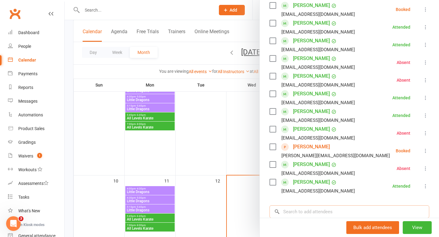
click at [333, 206] on input "search" at bounding box center [350, 212] width 160 height 13
click at [235, 147] on div at bounding box center [252, 118] width 375 height 237
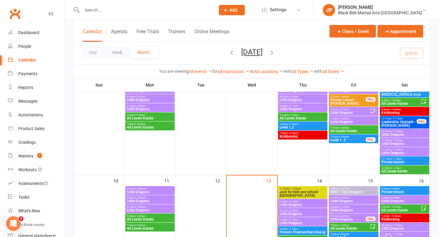
click at [390, 143] on span "Little Dragons" at bounding box center [404, 144] width 47 height 4
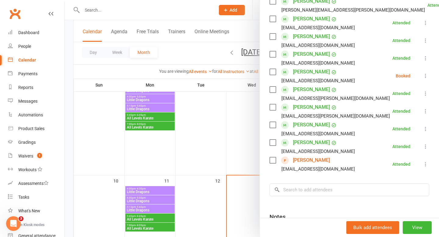
scroll to position [136, 0]
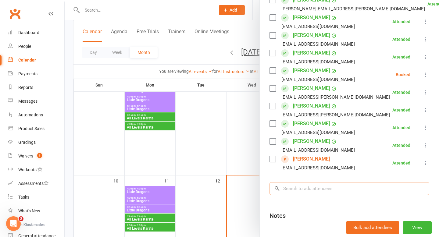
click at [339, 186] on input "search" at bounding box center [350, 188] width 160 height 13
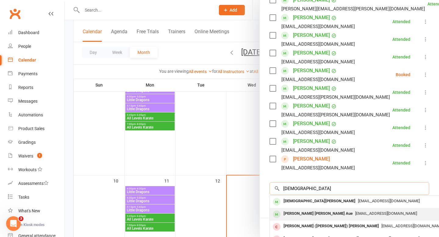
type input "christian"
click at [314, 213] on div "Christian Elias Jimenez Aue" at bounding box center [318, 214] width 74 height 9
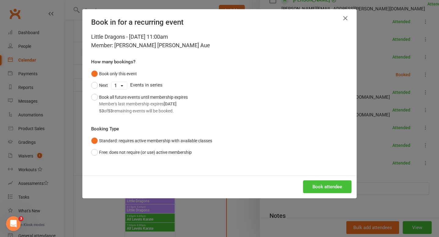
click at [326, 185] on button "Book attendee" at bounding box center [327, 187] width 49 height 13
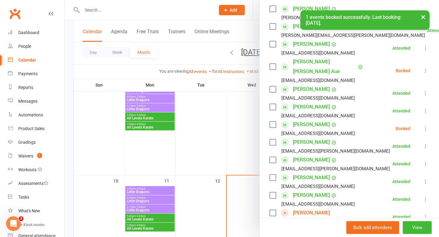
scroll to position [105, 0]
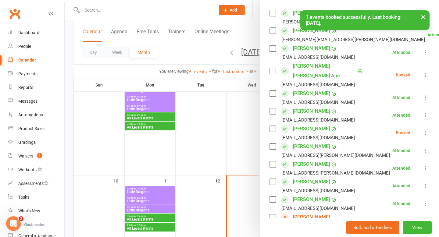
click at [423, 72] on icon at bounding box center [426, 75] width 6 height 6
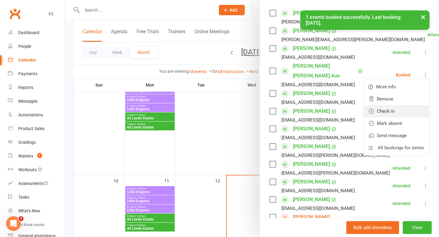
click at [394, 106] on link "Check in" at bounding box center [397, 111] width 66 height 12
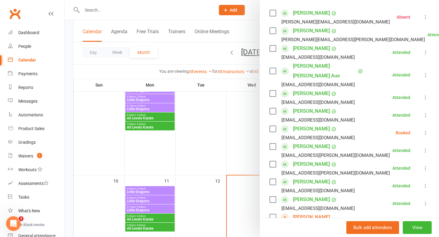
click at [234, 104] on div at bounding box center [252, 118] width 375 height 237
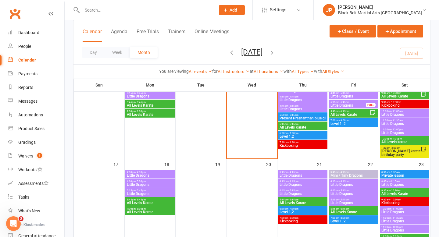
scroll to position [272, 0]
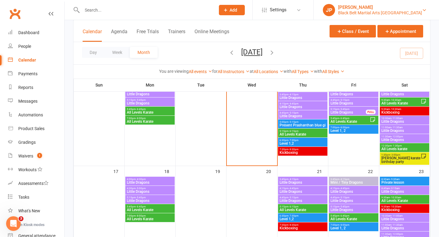
click at [381, 5] on div "[PERSON_NAME]" at bounding box center [380, 7] width 84 height 5
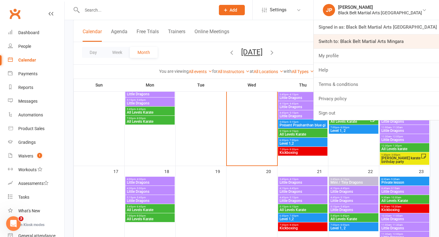
click at [373, 45] on link "Switch to: Black Belt Martial Arts Mingara" at bounding box center [376, 41] width 125 height 14
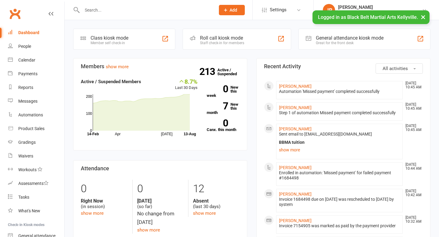
click at [93, 9] on input "text" at bounding box center [145, 10] width 131 height 9
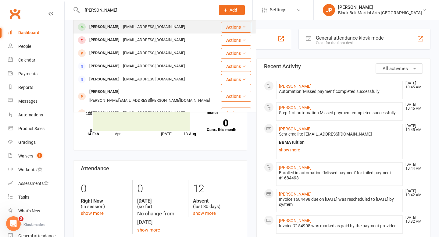
type input "aarin khatri"
click at [93, 22] on div "Aarin Khatri rajinvincinble@gmail.com" at bounding box center [147, 27] width 147 height 13
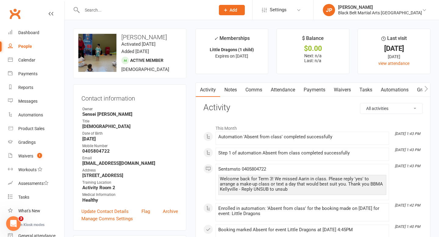
click at [283, 85] on link "Attendance" at bounding box center [283, 90] width 33 height 14
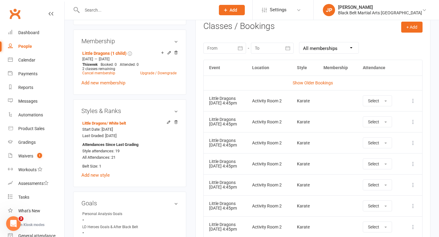
scroll to position [263, 0]
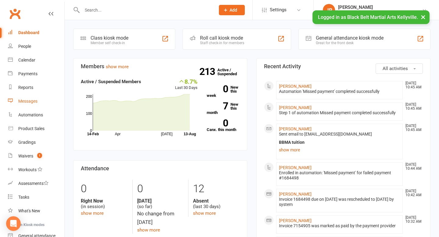
click at [26, 101] on div "Messages" at bounding box center [27, 101] width 19 height 5
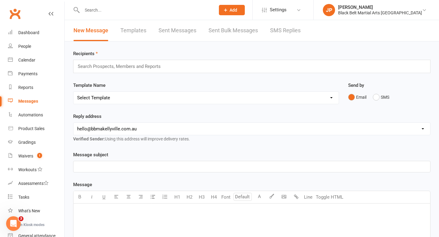
click at [168, 68] on div "Search Prospects, Members and Reports" at bounding box center [252, 66] width 358 height 13
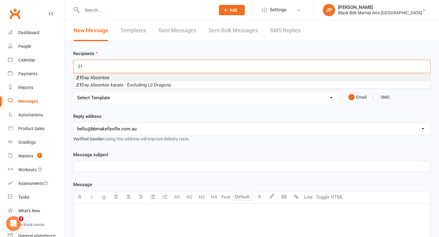
type input "21"
click at [108, 75] on span "21 Day Absentee" at bounding box center [93, 77] width 34 height 5
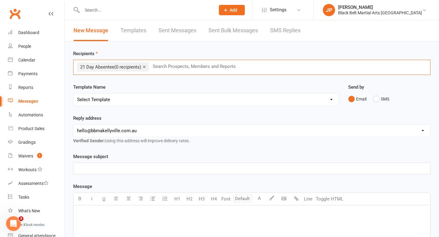
click at [146, 67] on link "×" at bounding box center [144, 67] width 3 height 10
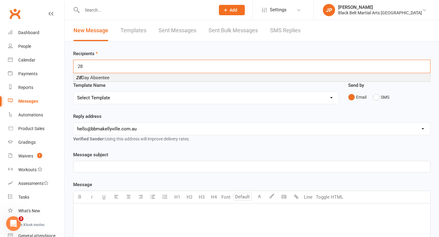
type input "28"
click at [125, 75] on li "28 Day Absentee" at bounding box center [252, 77] width 357 height 7
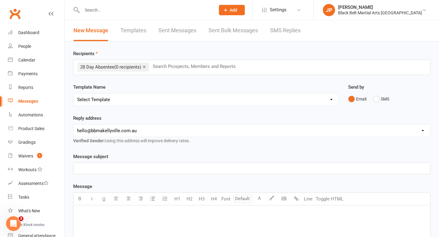
click at [144, 67] on link "×" at bounding box center [144, 67] width 3 height 10
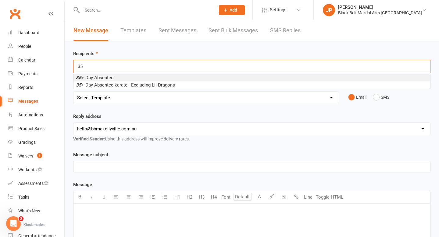
type input "35"
click at [135, 76] on li "35 + Day Absentee" at bounding box center [252, 77] width 357 height 7
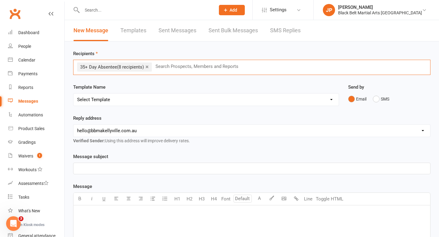
click at [161, 99] on select "Select Template [SMS] Bank account details [SMS] Booth follow up [Email] Cancel…" at bounding box center [206, 100] width 265 height 12
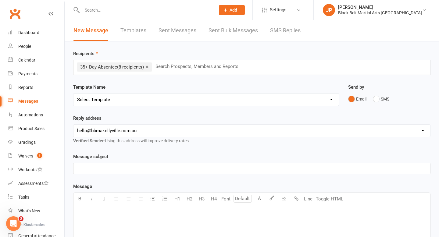
select select "32"
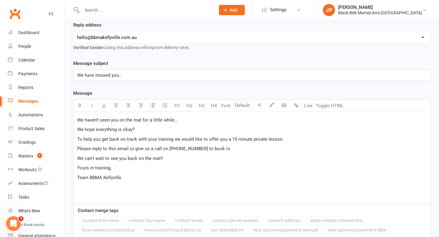
scroll to position [94, 0]
click at [76, 121] on div "We haven't seen you on the mat for a little while... We hope everything is okay…" at bounding box center [252, 158] width 357 height 92
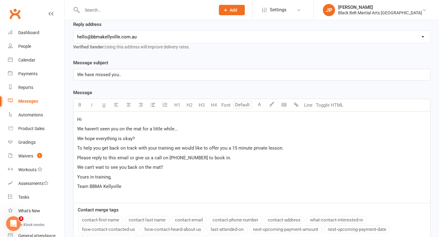
click at [95, 222] on button "contact-first-name" at bounding box center [100, 220] width 45 height 8
click at [236, 150] on span "To help you get back on track with your training we would like to offer you a 1…" at bounding box center [180, 148] width 207 height 5
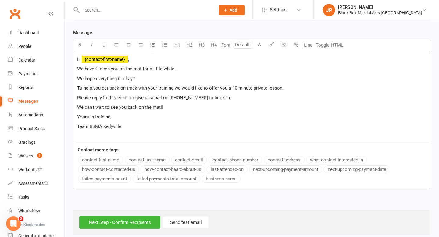
scroll to position [161, 0]
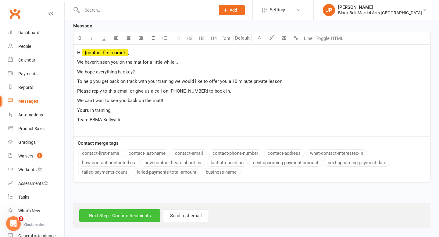
click at [139, 214] on input "Next Step - Confirm Recipients" at bounding box center [119, 216] width 81 height 13
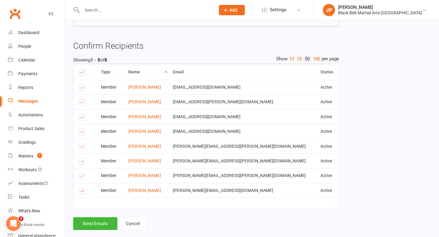
scroll to position [171, 0]
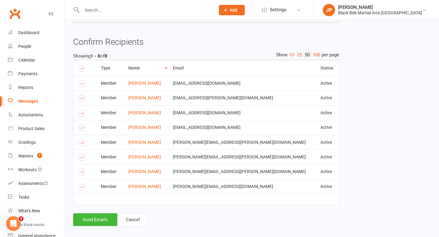
click at [82, 85] on label at bounding box center [83, 85] width 8 height 0
click at [82, 81] on input "checkbox" at bounding box center [81, 81] width 4 height 0
click at [80, 99] on label at bounding box center [83, 99] width 8 height 0
click at [80, 96] on input "checkbox" at bounding box center [81, 96] width 4 height 0
click at [83, 129] on label at bounding box center [83, 129] width 8 height 0
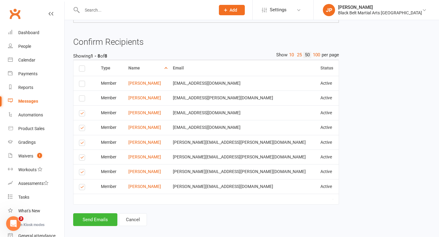
click at [83, 125] on input "checkbox" at bounding box center [81, 125] width 4 height 0
click at [82, 144] on label at bounding box center [83, 144] width 8 height 0
click at [82, 140] on input "checkbox" at bounding box center [81, 140] width 4 height 0
click at [83, 159] on label at bounding box center [83, 159] width 8 height 0
click at [83, 155] on input "checkbox" at bounding box center [81, 155] width 4 height 0
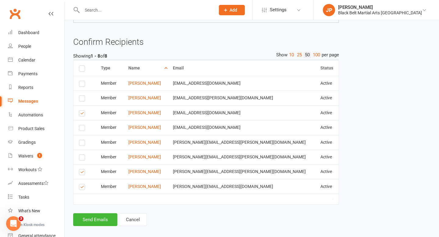
click at [83, 173] on label at bounding box center [83, 173] width 8 height 0
click at [83, 170] on input "checkbox" at bounding box center [81, 170] width 4 height 0
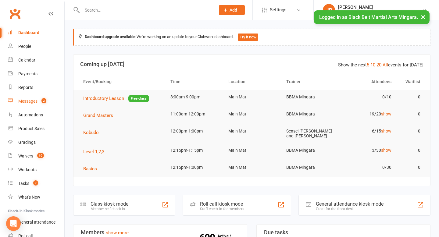
click at [30, 103] on div "Messages" at bounding box center [27, 101] width 19 height 5
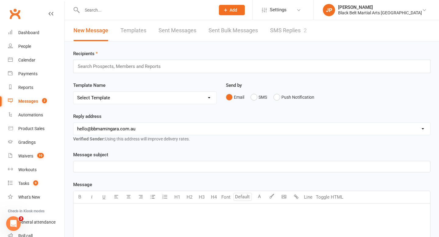
click at [290, 28] on link "SMS Replies 2" at bounding box center [288, 30] width 37 height 21
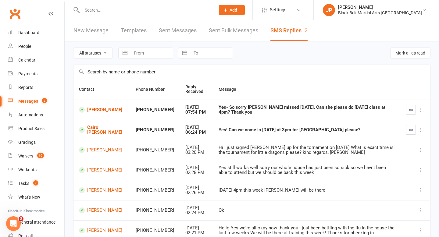
click at [100, 28] on link "New Message" at bounding box center [91, 30] width 35 height 21
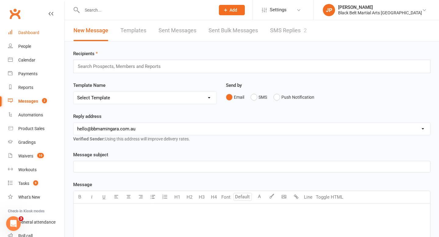
click at [24, 31] on div "Dashboard" at bounding box center [28, 32] width 21 height 5
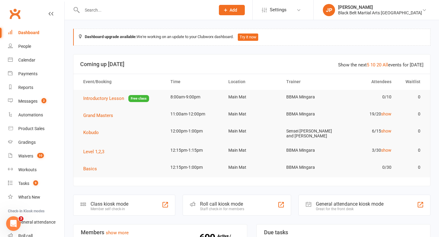
click at [390, 65] on div "Show the next 5 10 20 All events for [DATE]" at bounding box center [380, 64] width 85 height 7
click at [388, 65] on link "All" at bounding box center [385, 64] width 5 height 5
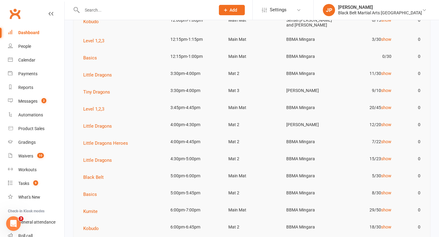
scroll to position [112, 0]
click at [88, 193] on span "Basics" at bounding box center [90, 193] width 14 height 5
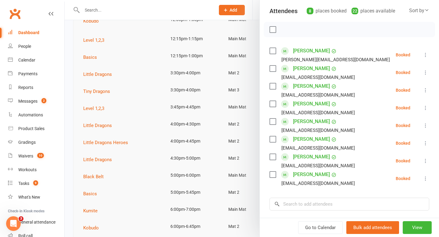
scroll to position [68, 0]
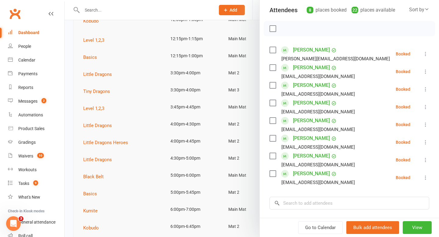
click at [69, 79] on div at bounding box center [252, 118] width 375 height 237
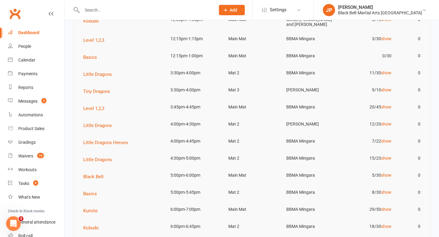
click at [107, 5] on div at bounding box center [142, 10] width 138 height 20
click at [107, 11] on input "text" at bounding box center [145, 10] width 131 height 9
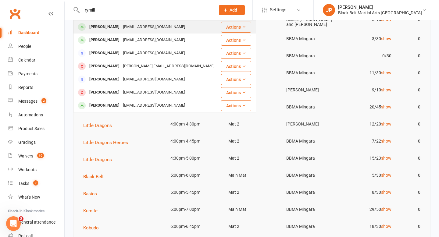
type input "rymill"
click at [93, 29] on div "[PERSON_NAME]" at bounding box center [105, 27] width 34 height 9
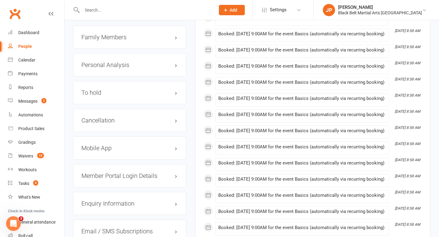
scroll to position [721, 0]
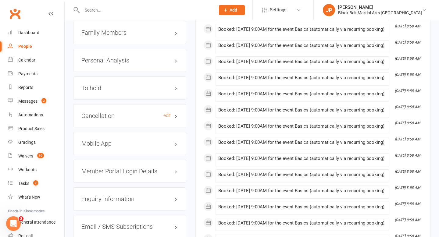
click at [89, 113] on h3 "Cancellation edit" at bounding box center [129, 116] width 97 height 7
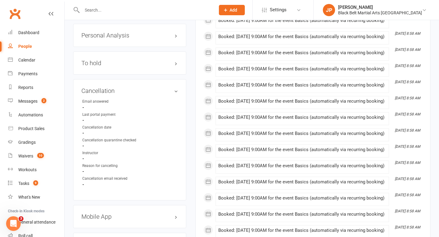
scroll to position [747, 0]
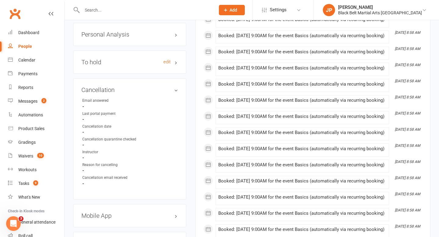
click at [114, 59] on h3 "To hold edit" at bounding box center [129, 62] width 97 height 7
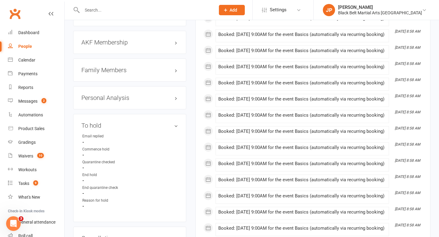
scroll to position [678, 0]
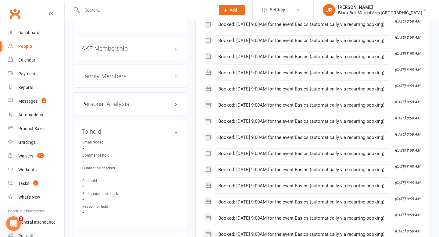
click at [127, 74] on h3 "Family Members" at bounding box center [129, 76] width 97 height 7
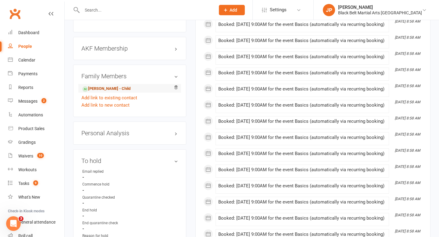
click at [116, 86] on link "[PERSON_NAME] - Child" at bounding box center [106, 89] width 48 height 6
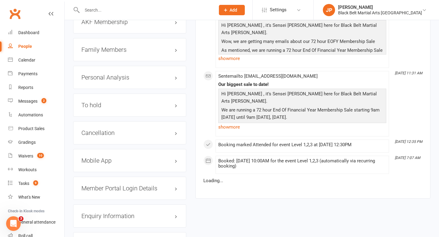
scroll to position [768, 0]
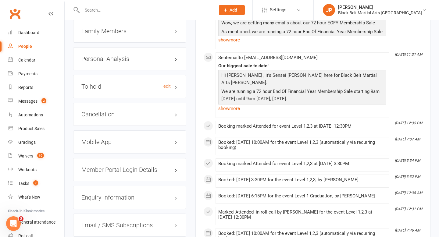
click at [178, 83] on h3 "To hold edit" at bounding box center [129, 86] width 97 height 7
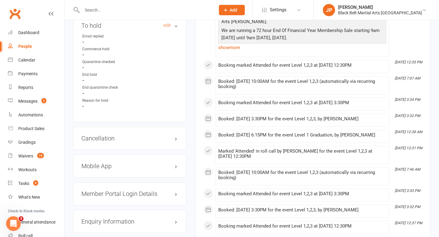
scroll to position [836, 0]
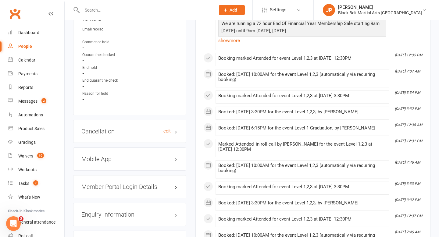
click at [177, 128] on h3 "Cancellation edit" at bounding box center [129, 131] width 97 height 7
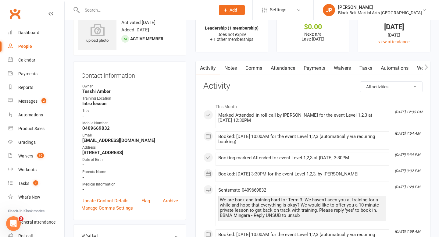
scroll to position [20, 0]
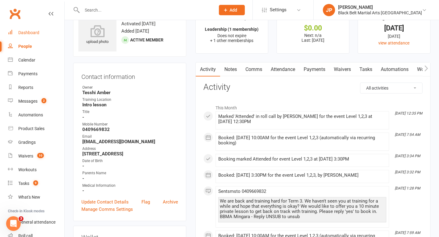
click at [25, 36] on link "Dashboard" at bounding box center [36, 33] width 56 height 14
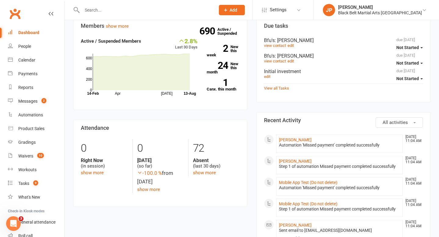
scroll to position [207, 0]
click at [166, 11] on input "text" at bounding box center [145, 10] width 131 height 9
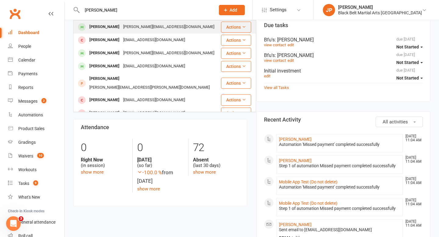
type input "[PERSON_NAME]"
click at [98, 21] on div "[PERSON_NAME] [PERSON_NAME][EMAIL_ADDRESS][DOMAIN_NAME]" at bounding box center [147, 27] width 147 height 13
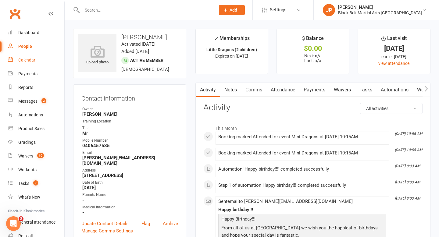
click at [31, 63] on link "Calendar" at bounding box center [36, 60] width 56 height 14
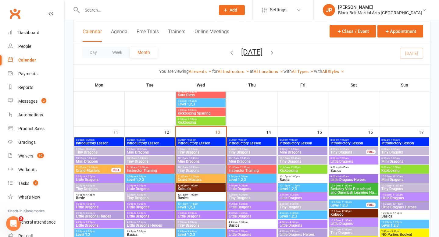
scroll to position [450, 0]
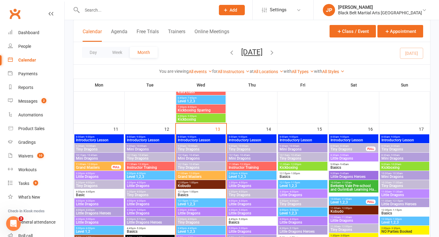
click at [201, 149] on span "Tiny Dragons" at bounding box center [201, 150] width 47 height 4
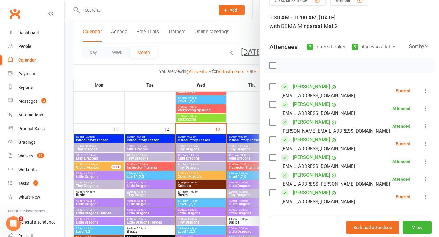
scroll to position [32, 0]
click at [149, 107] on div at bounding box center [252, 118] width 375 height 237
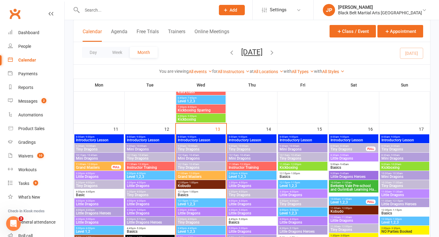
click at [197, 145] on span "- 10:00am" at bounding box center [191, 146] width 11 height 3
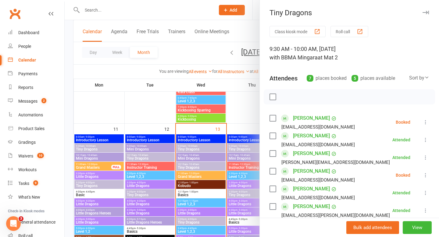
click at [304, 188] on link "[PERSON_NAME]" at bounding box center [311, 189] width 37 height 10
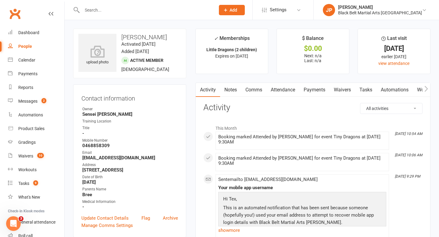
click at [169, 10] on input "text" at bounding box center [145, 10] width 131 height 9
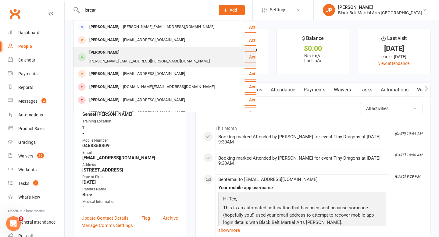
type input "lorcan"
click at [115, 53] on div "[PERSON_NAME]" at bounding box center [105, 52] width 34 height 9
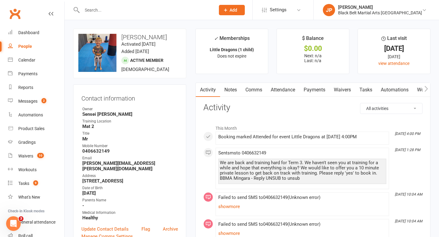
click at [170, 11] on input "text" at bounding box center [145, 10] width 131 height 9
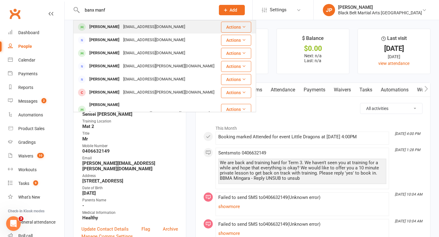
type input "banx manf"
click at [116, 31] on div "[PERSON_NAME]" at bounding box center [105, 27] width 34 height 9
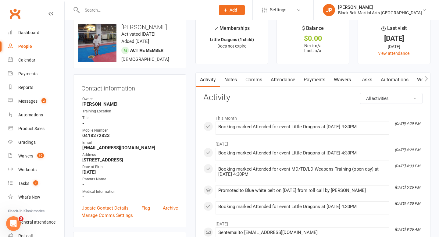
scroll to position [9, 0]
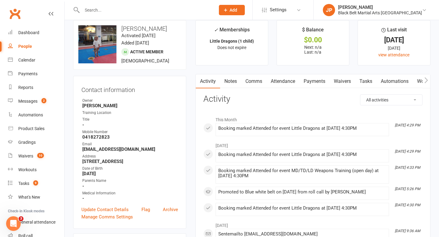
click at [159, 10] on input "text" at bounding box center [145, 10] width 131 height 9
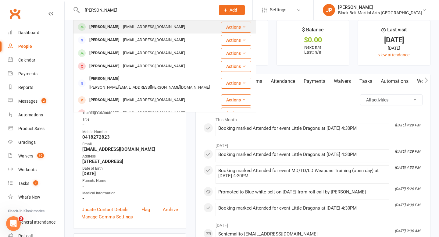
type input "[PERSON_NAME]"
click at [101, 28] on div "[PERSON_NAME]" at bounding box center [105, 27] width 34 height 9
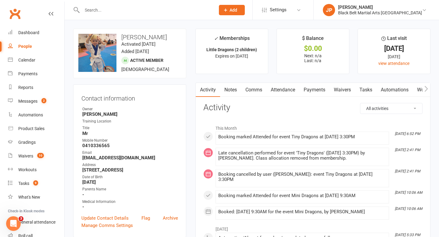
click at [286, 92] on link "Attendance" at bounding box center [283, 90] width 33 height 14
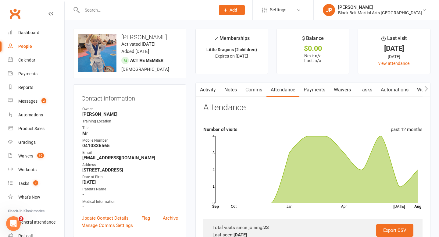
click at [149, 13] on input "text" at bounding box center [145, 10] width 131 height 9
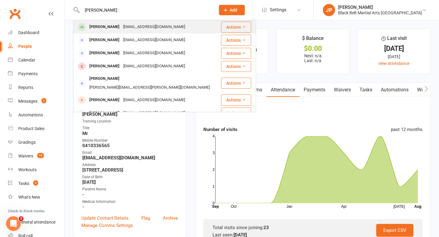
type input "[PERSON_NAME]"
click at [102, 33] on div "[PERSON_NAME] [EMAIL_ADDRESS][DOMAIN_NAME]" at bounding box center [147, 27] width 147 height 13
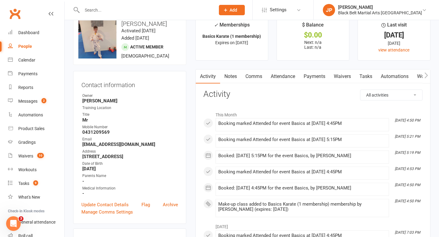
scroll to position [17, 0]
